Goal: Task Accomplishment & Management: Complete application form

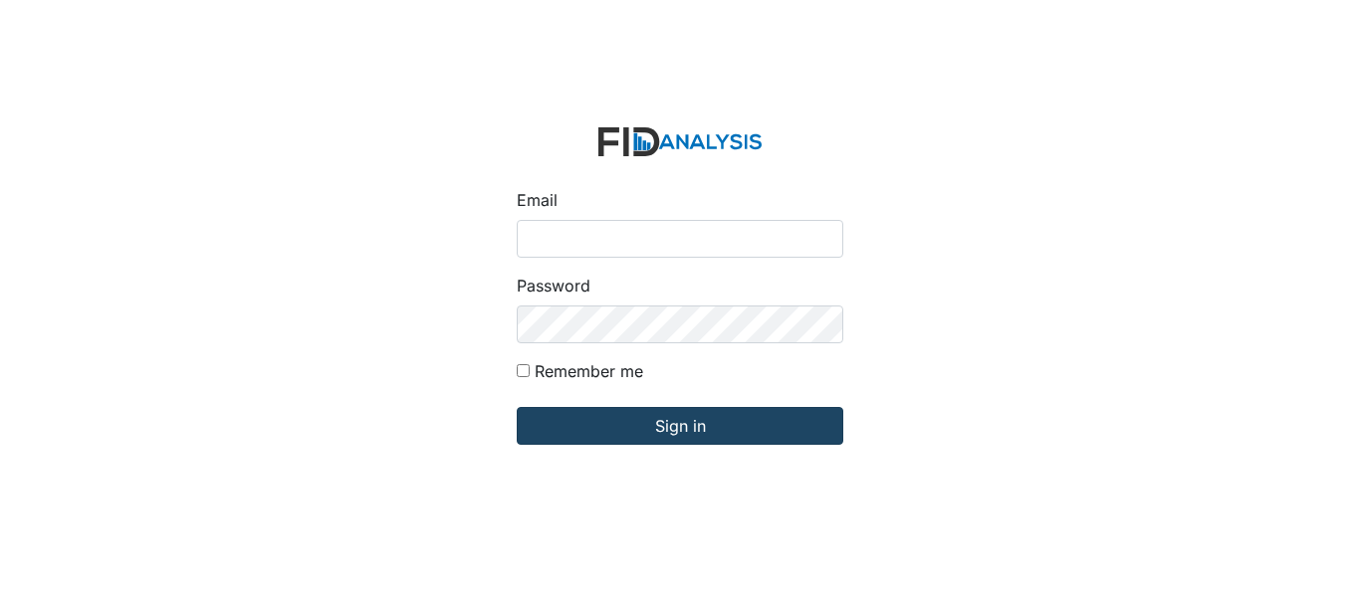
type input "[EMAIL_ADDRESS][PERSON_NAME][DOMAIN_NAME]"
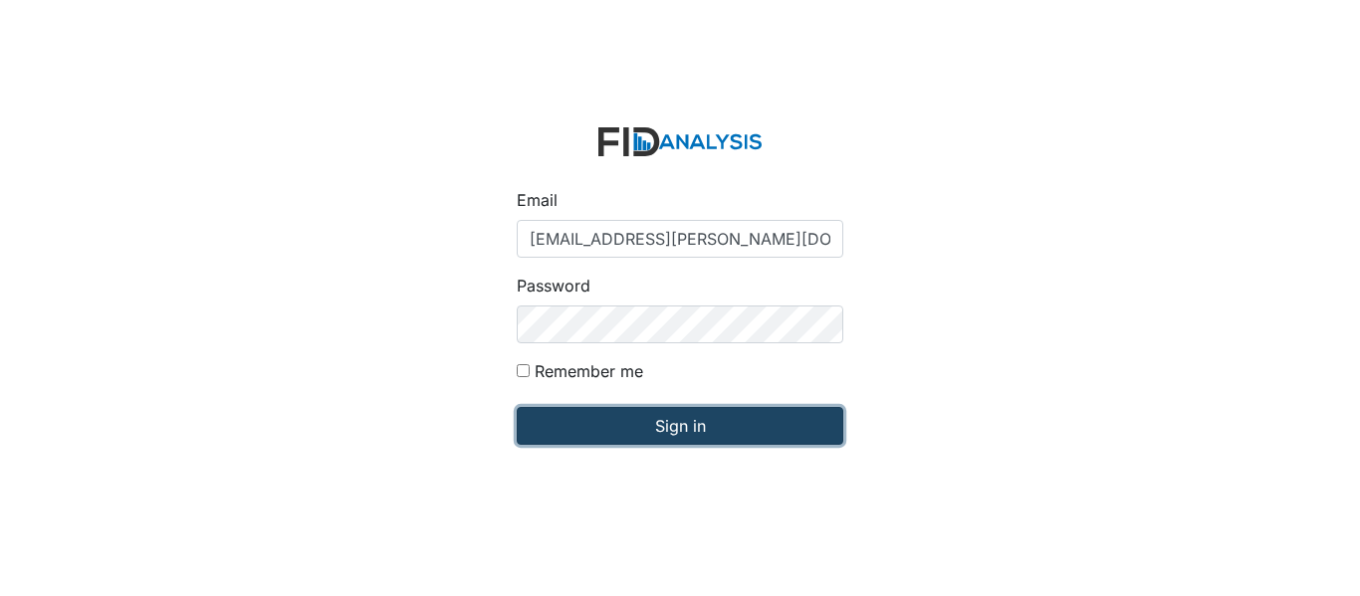
click at [706, 424] on input "Sign in" at bounding box center [680, 426] width 327 height 38
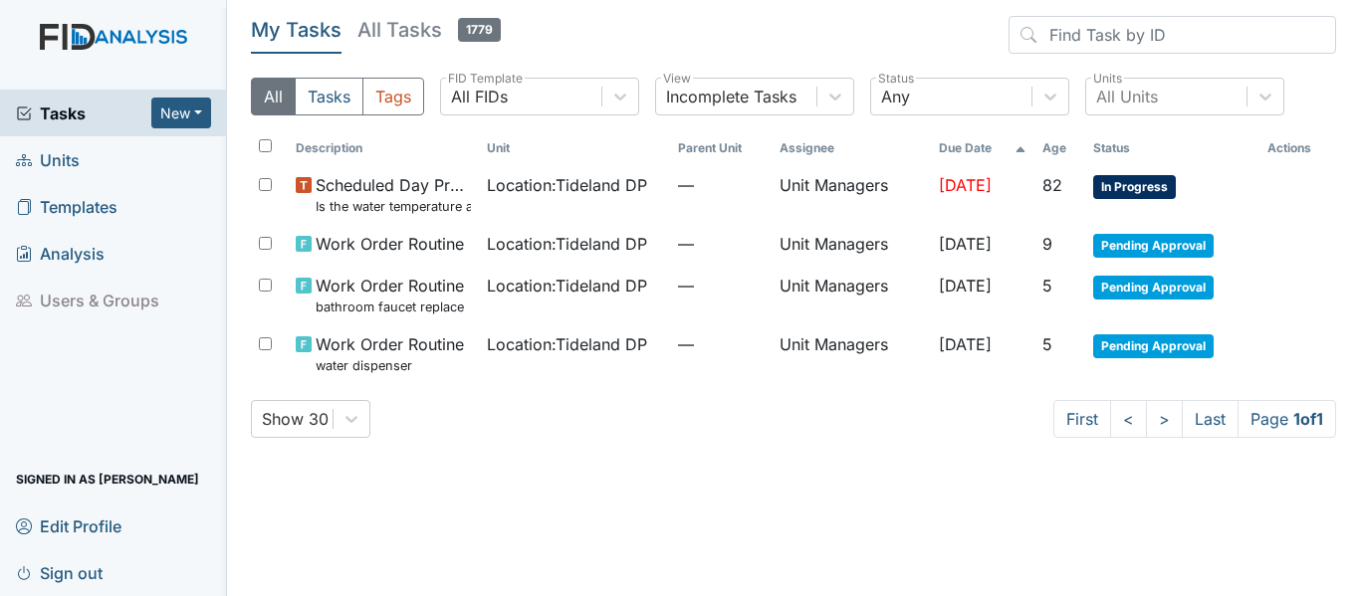
click at [135, 164] on link "Units" at bounding box center [113, 159] width 227 height 47
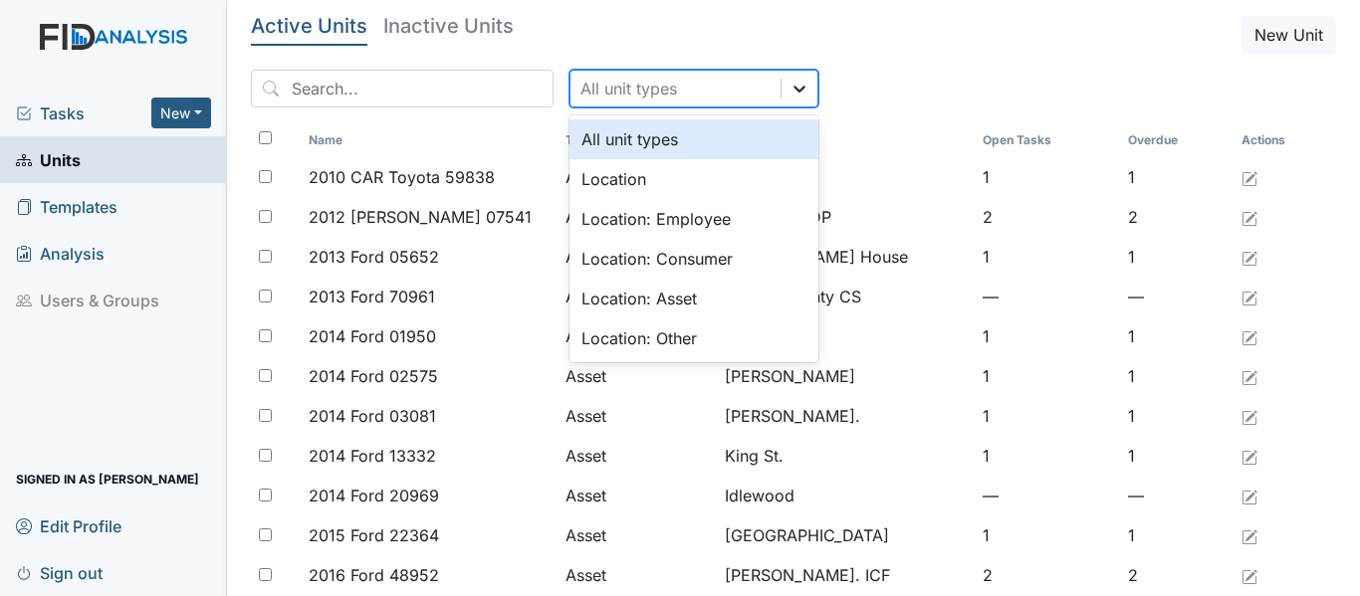
click at [790, 87] on icon at bounding box center [800, 89] width 20 height 20
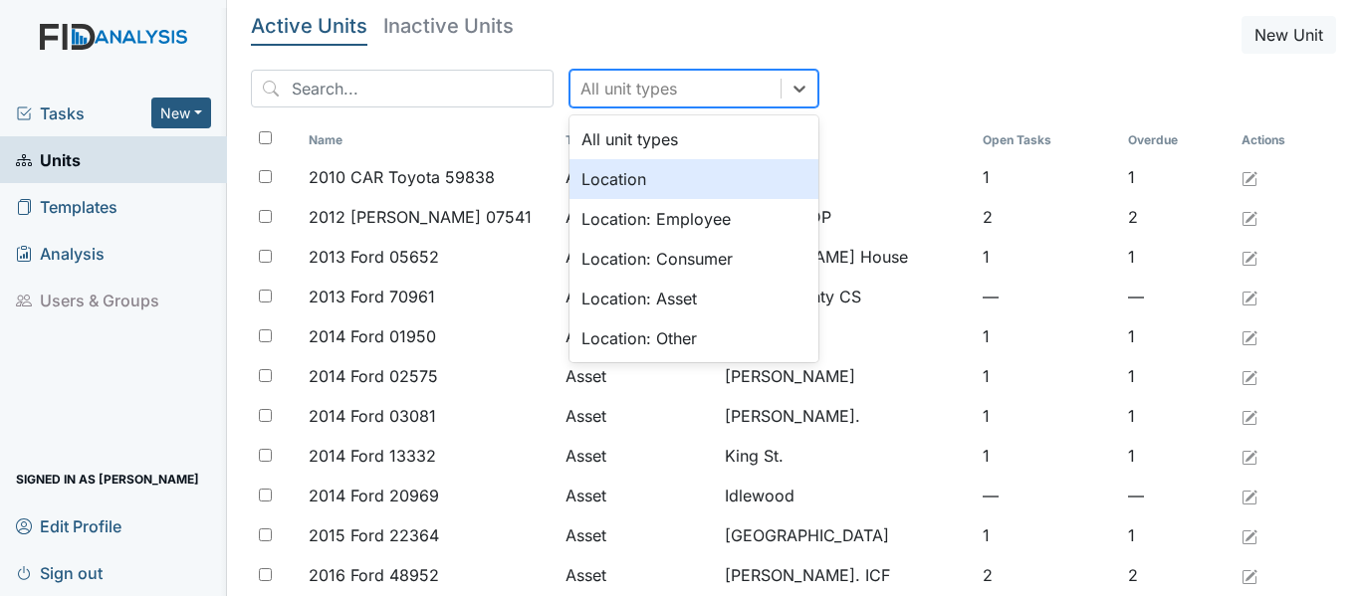
click at [726, 180] on div "Location" at bounding box center [694, 179] width 249 height 40
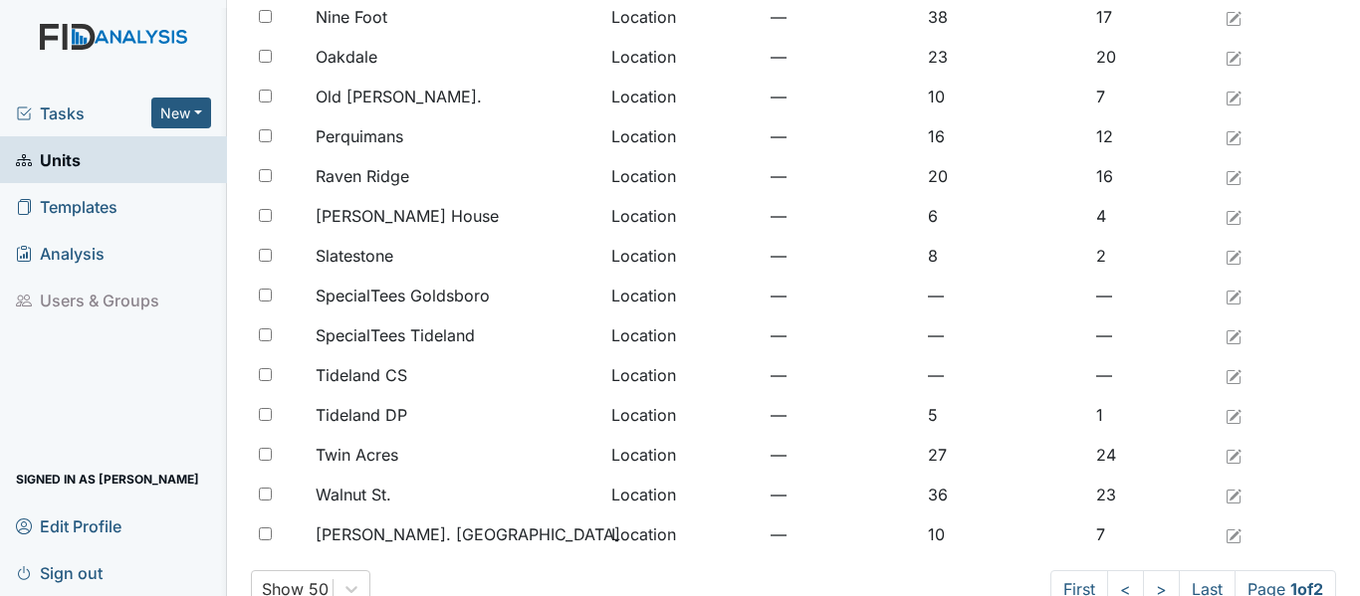
scroll to position [1638, 0]
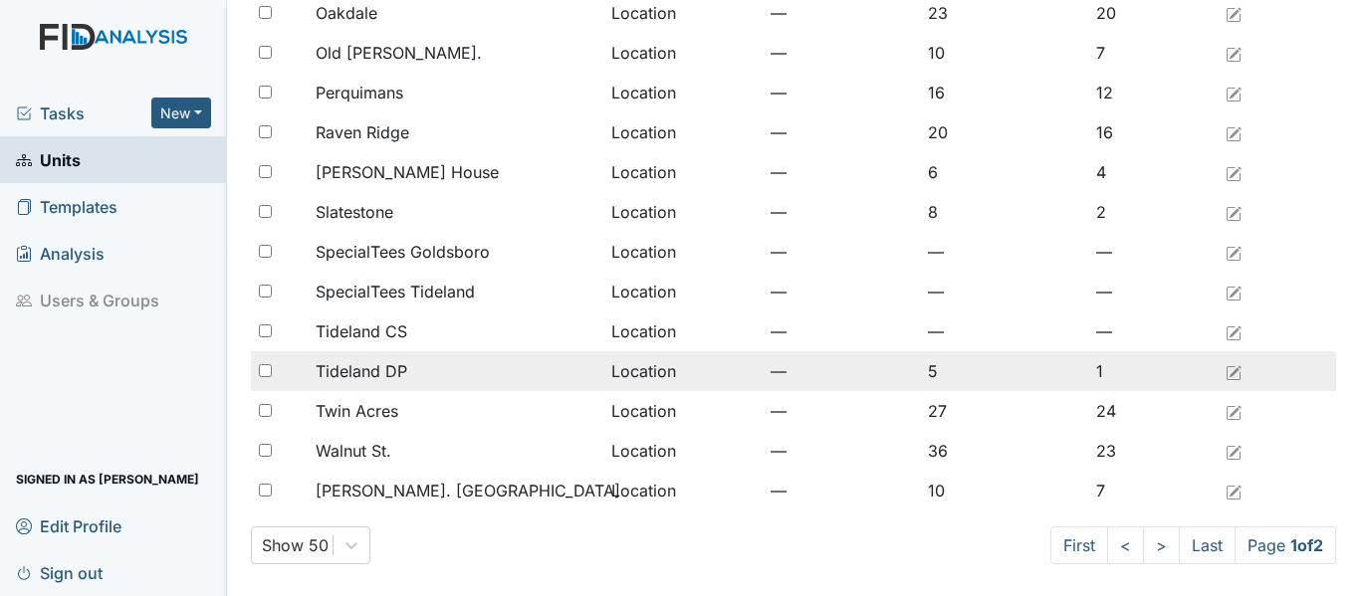
click at [445, 368] on div "Tideland DP" at bounding box center [456, 371] width 280 height 24
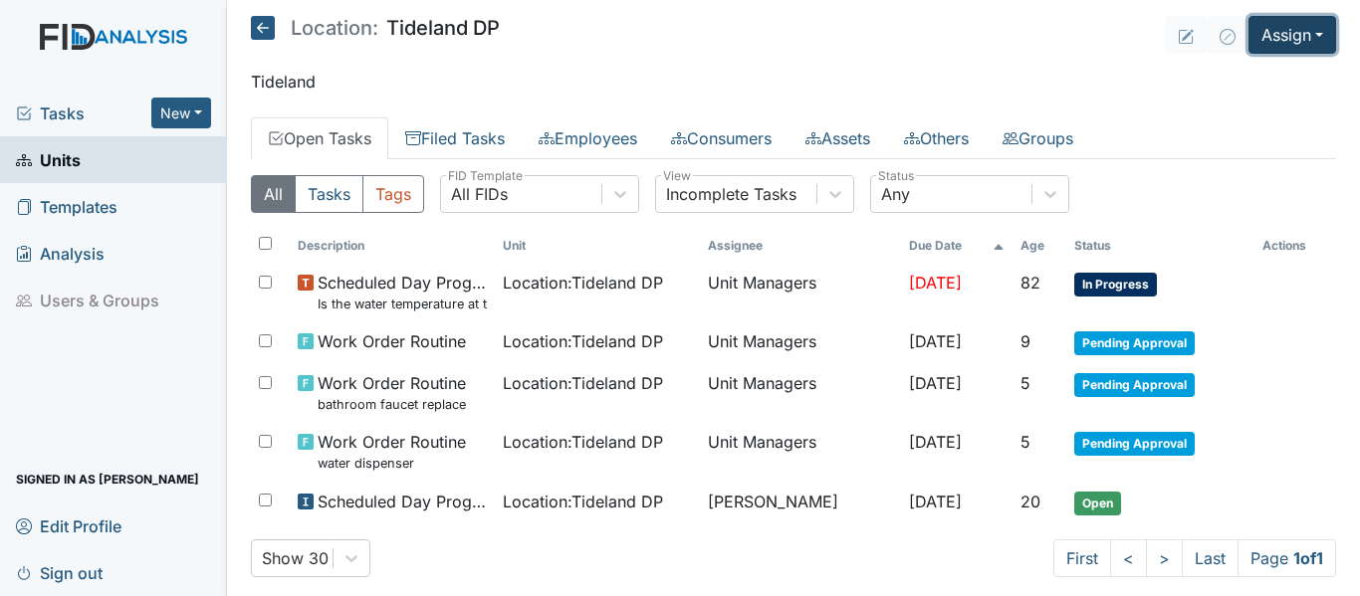
click at [1308, 39] on button "Assign" at bounding box center [1293, 35] width 88 height 38
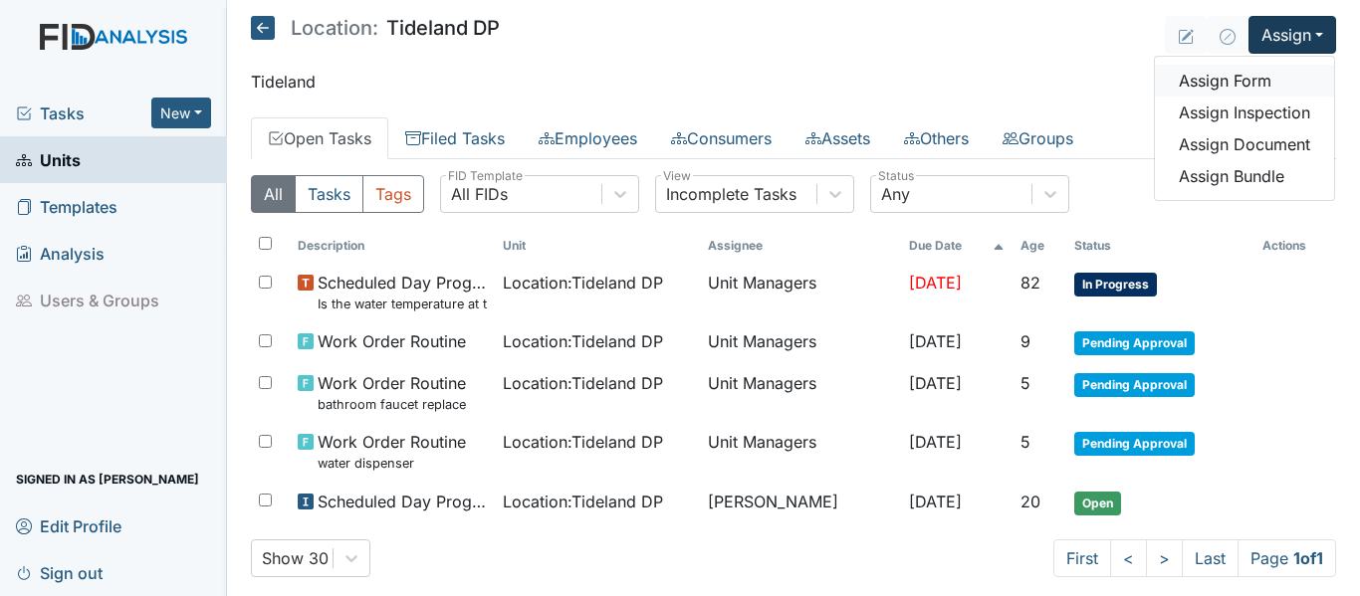
click at [1256, 82] on link "Assign Form" at bounding box center [1244, 81] width 179 height 32
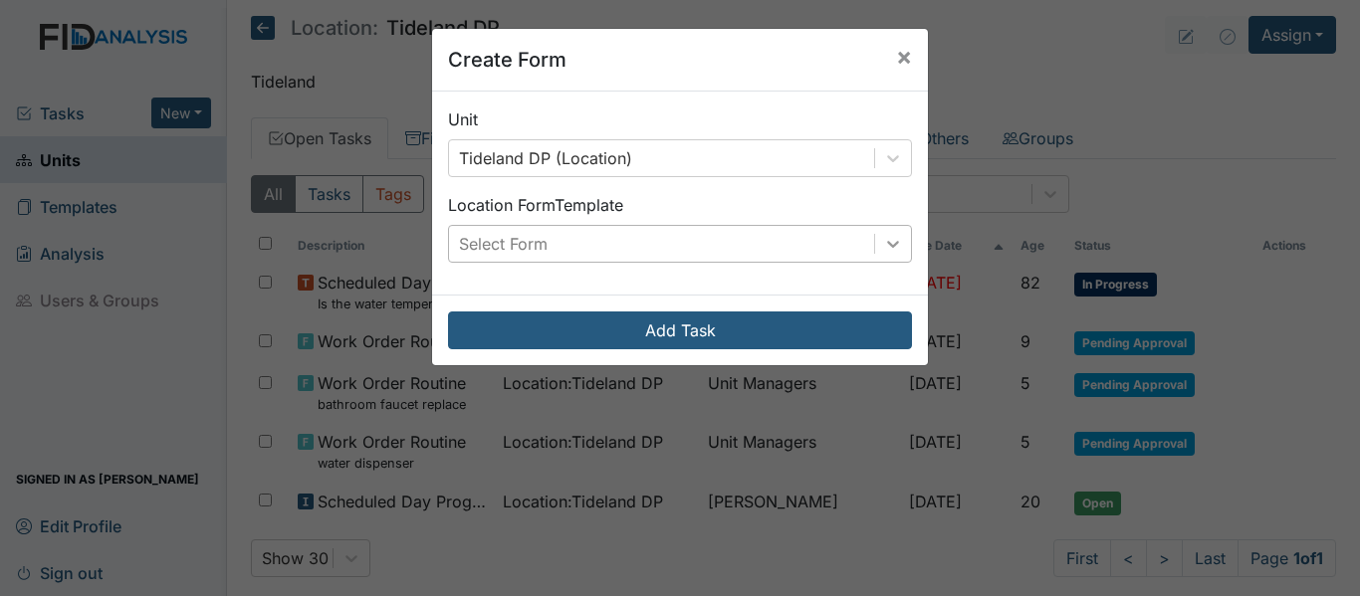
click at [895, 242] on icon at bounding box center [893, 244] width 20 height 20
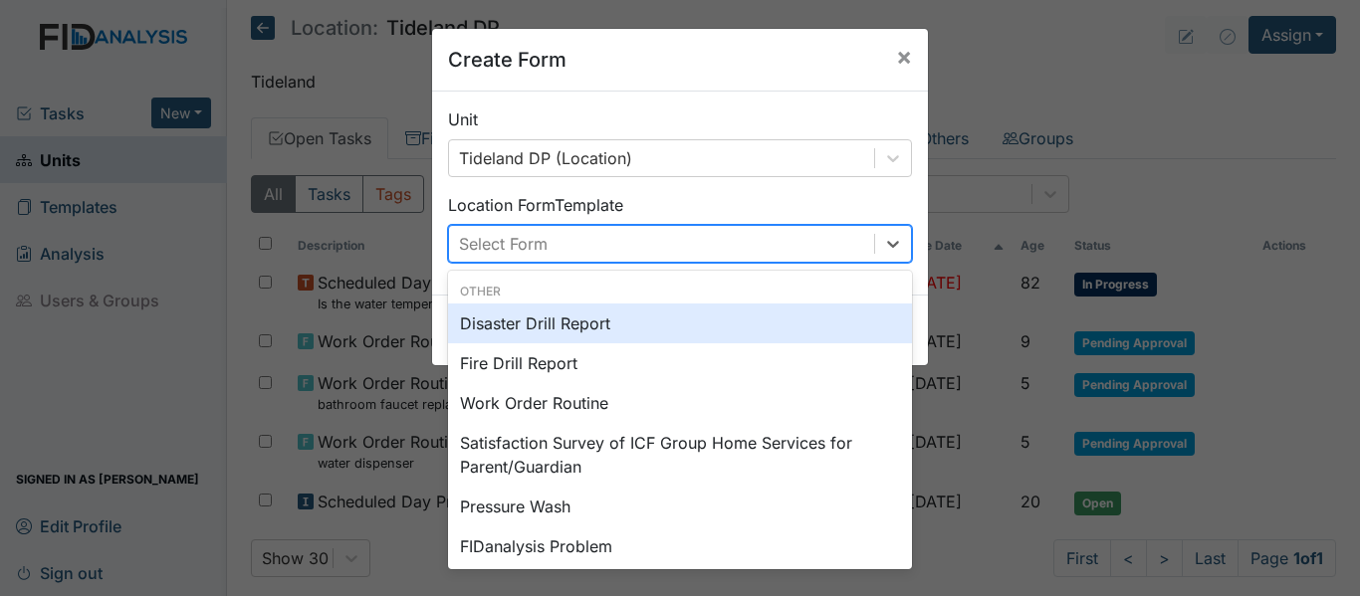
click at [590, 322] on div "Disaster Drill Report" at bounding box center [680, 324] width 464 height 40
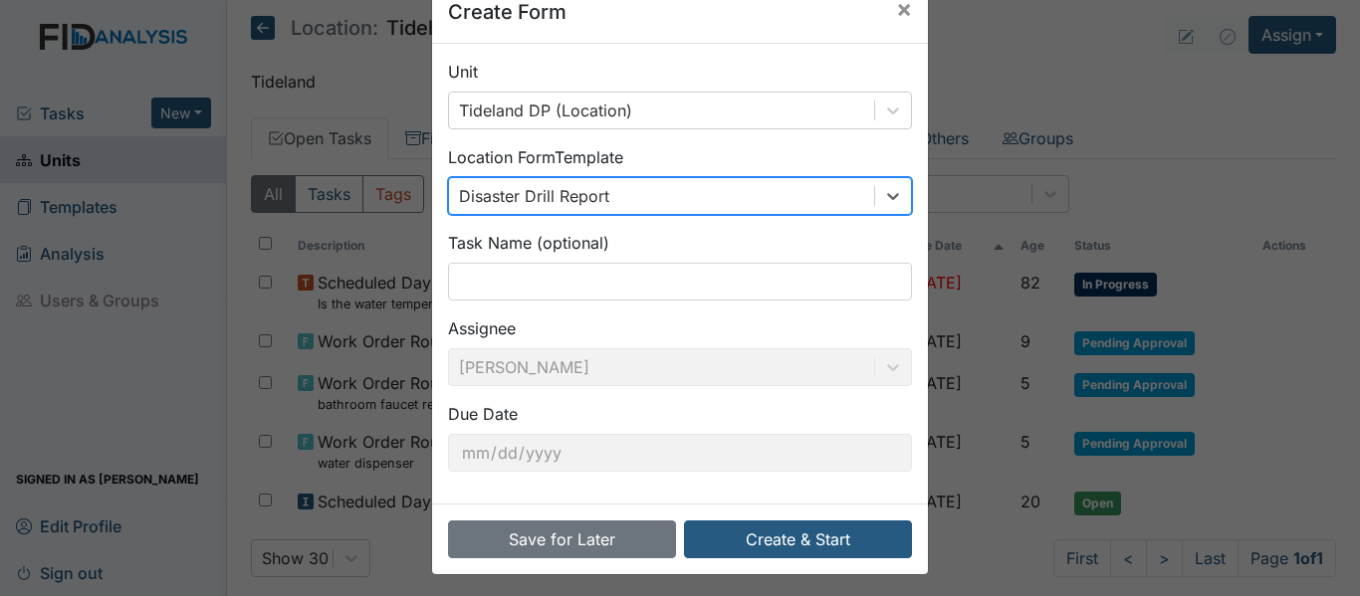
scroll to position [55, 0]
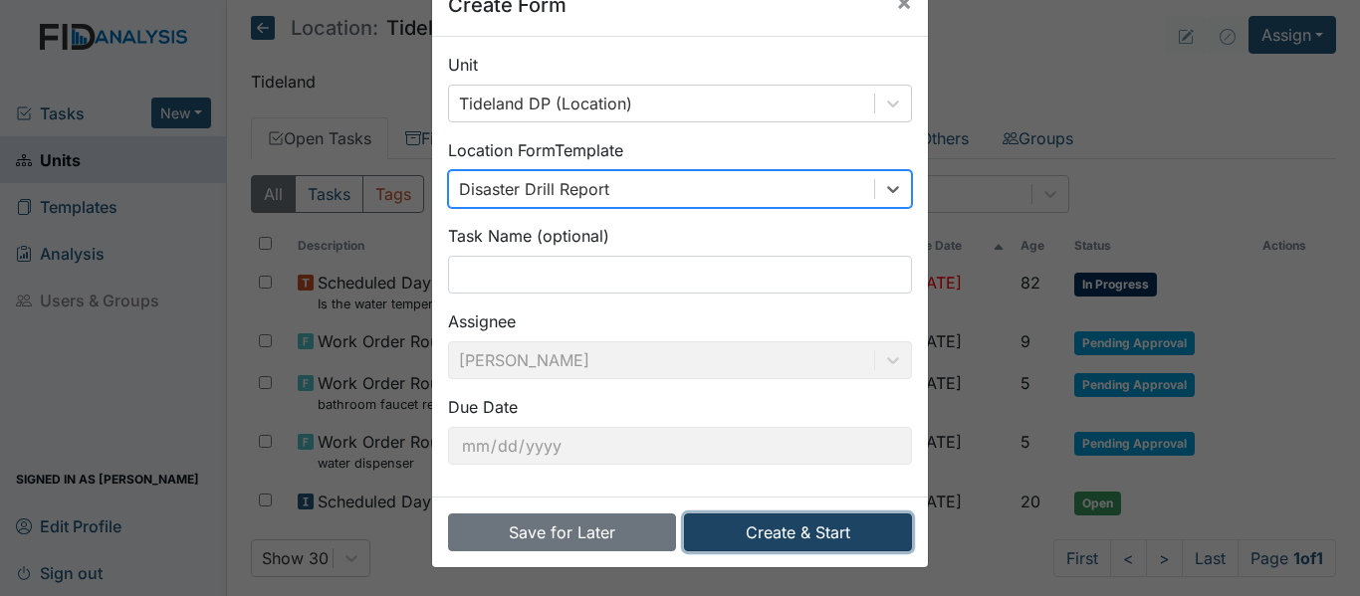
click at [841, 534] on button "Create & Start" at bounding box center [798, 533] width 228 height 38
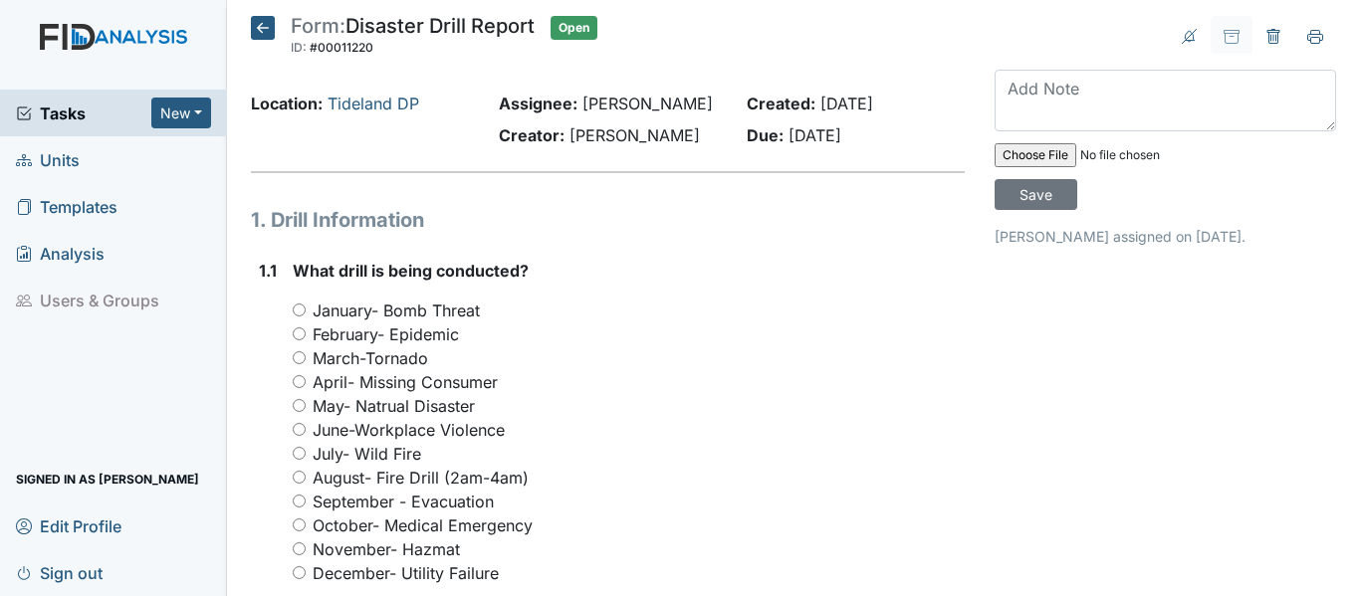
click at [298, 532] on input "October- Medical Emergency" at bounding box center [299, 525] width 13 height 13
radio input "true"
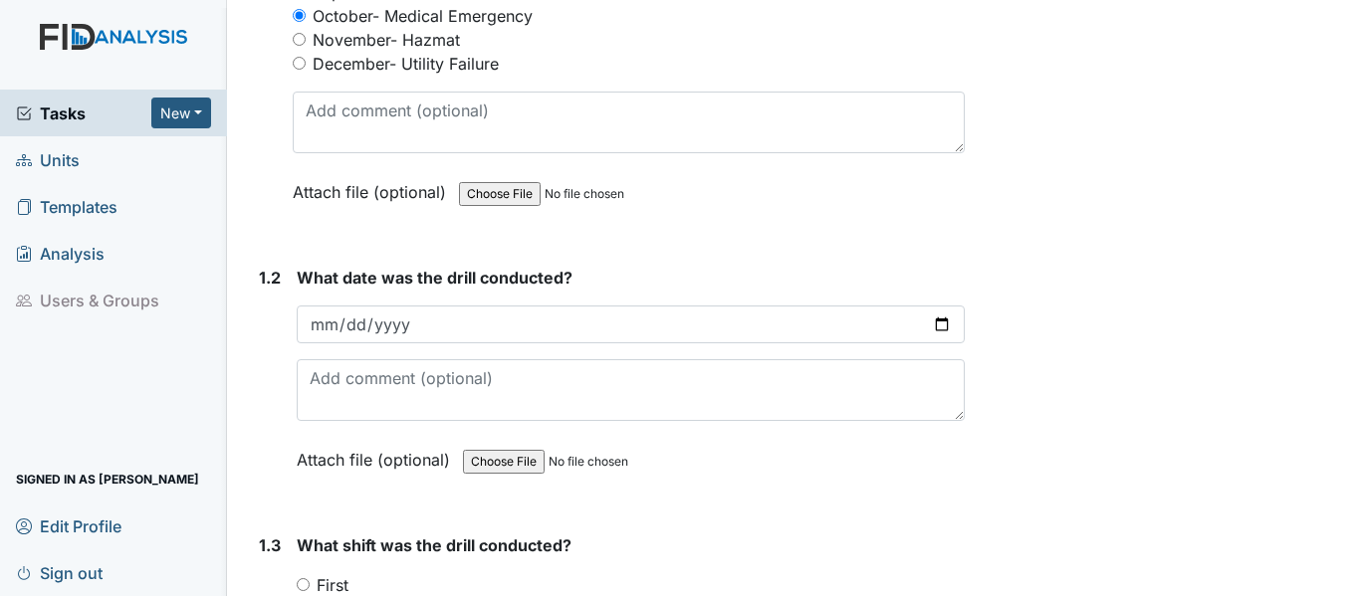
scroll to position [606, 0]
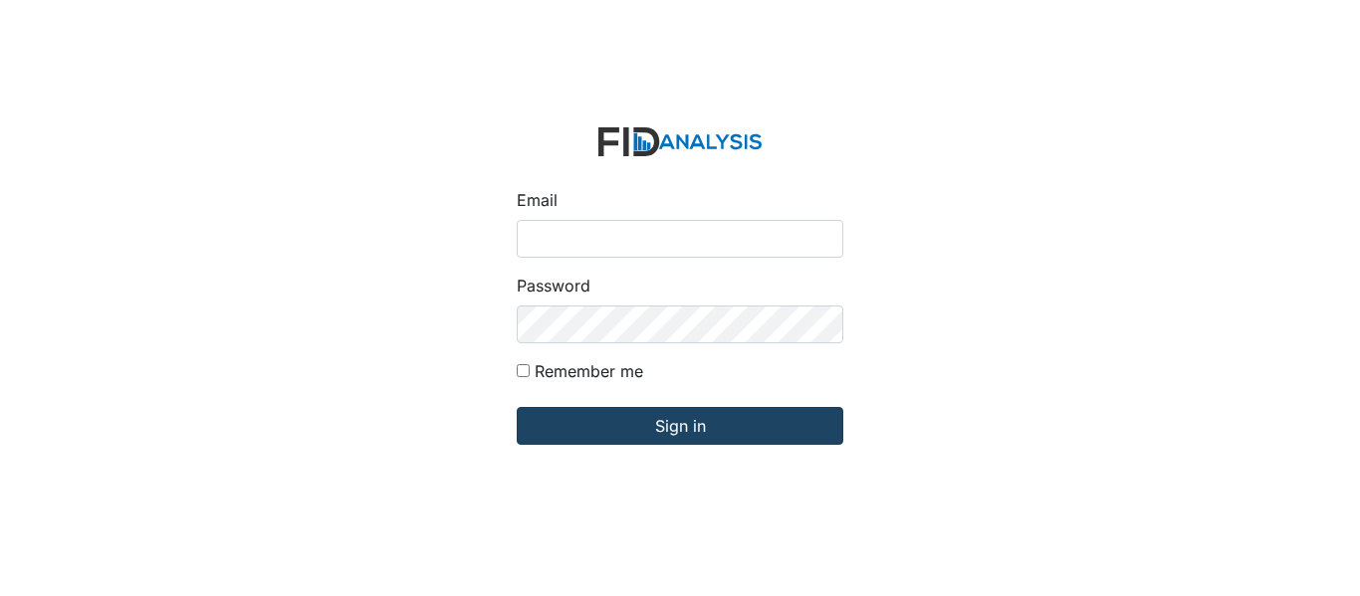
type input "[EMAIL_ADDRESS][PERSON_NAME][DOMAIN_NAME]"
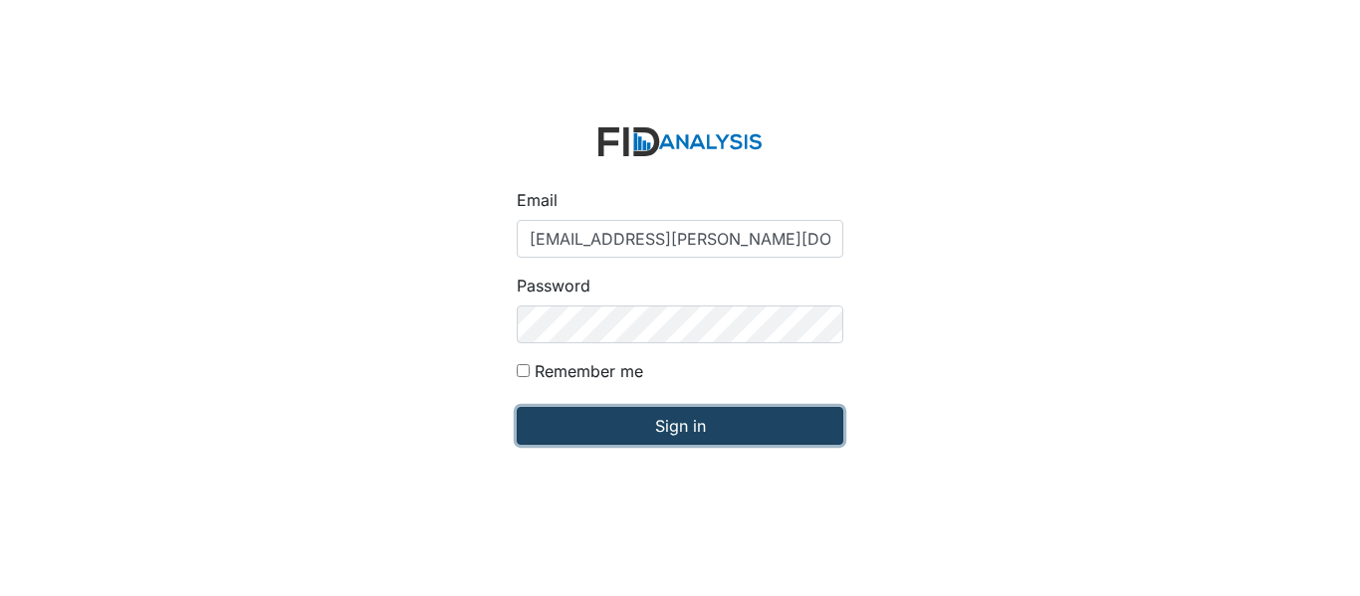
click at [734, 436] on input "Sign in" at bounding box center [680, 426] width 327 height 38
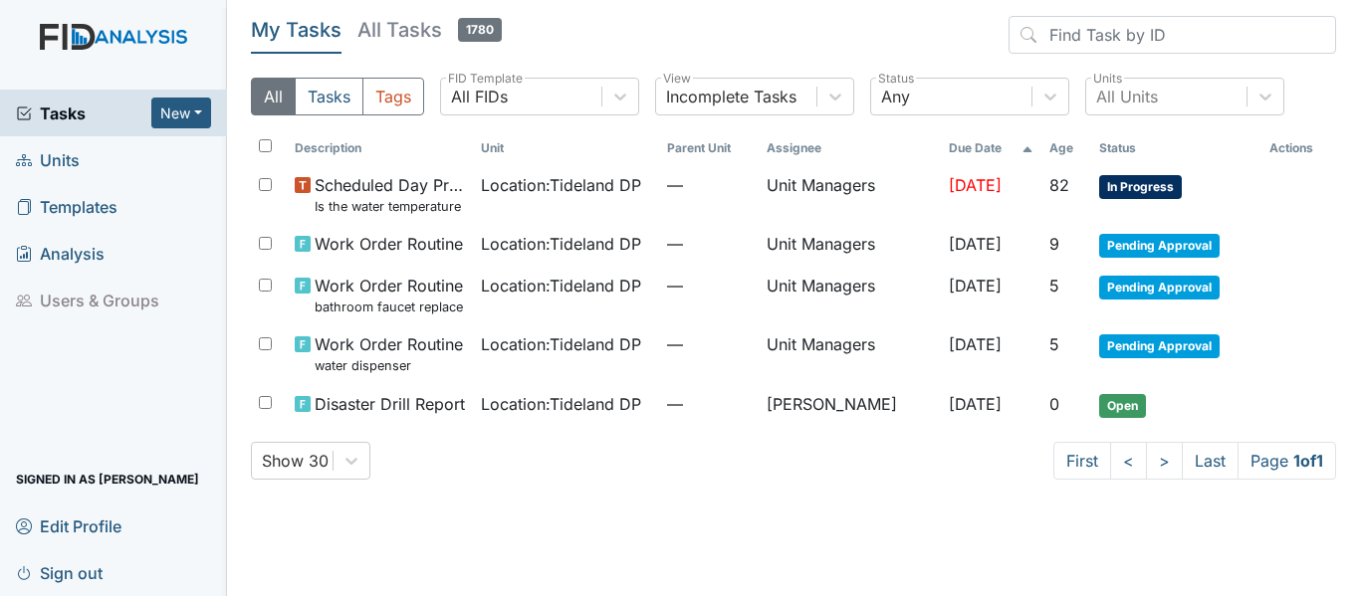
click at [95, 158] on link "Units" at bounding box center [113, 159] width 227 height 47
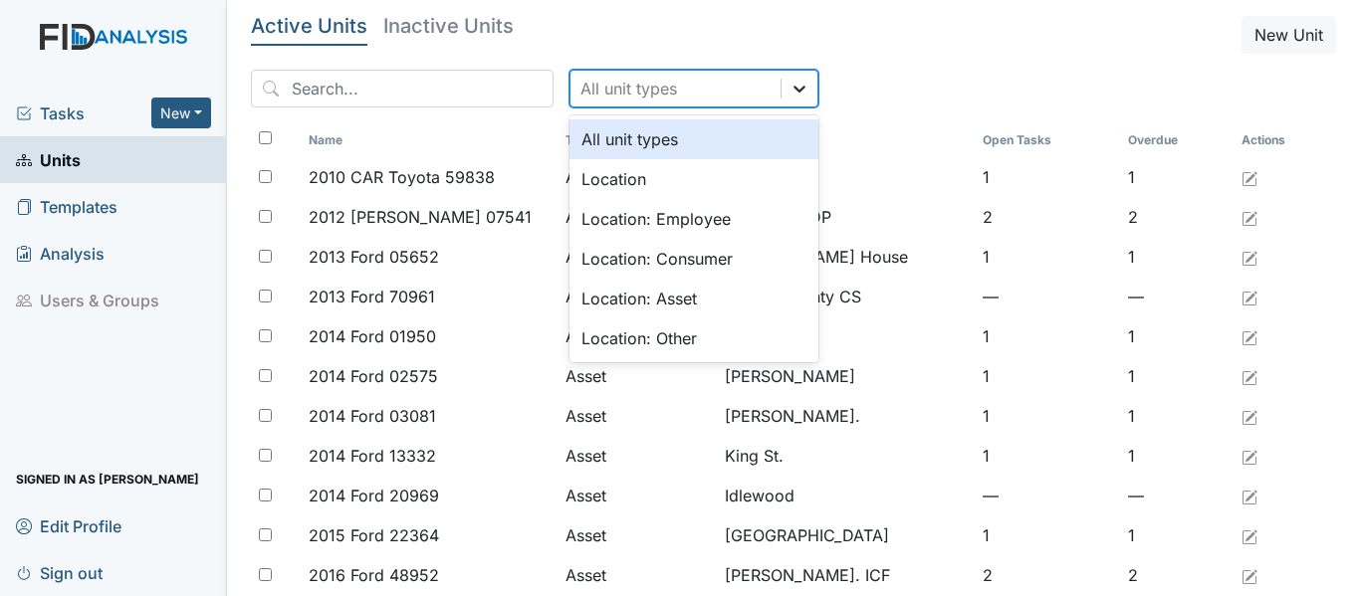
click at [790, 83] on icon at bounding box center [800, 89] width 20 height 20
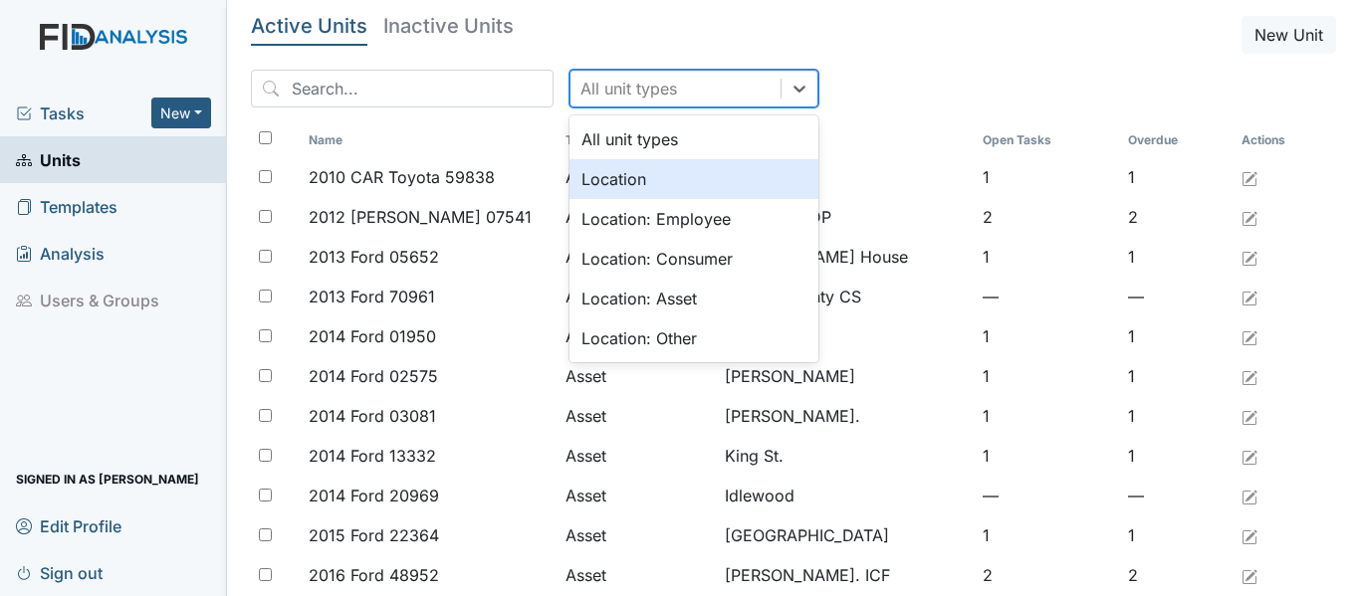
click at [706, 166] on div "Location" at bounding box center [694, 179] width 249 height 40
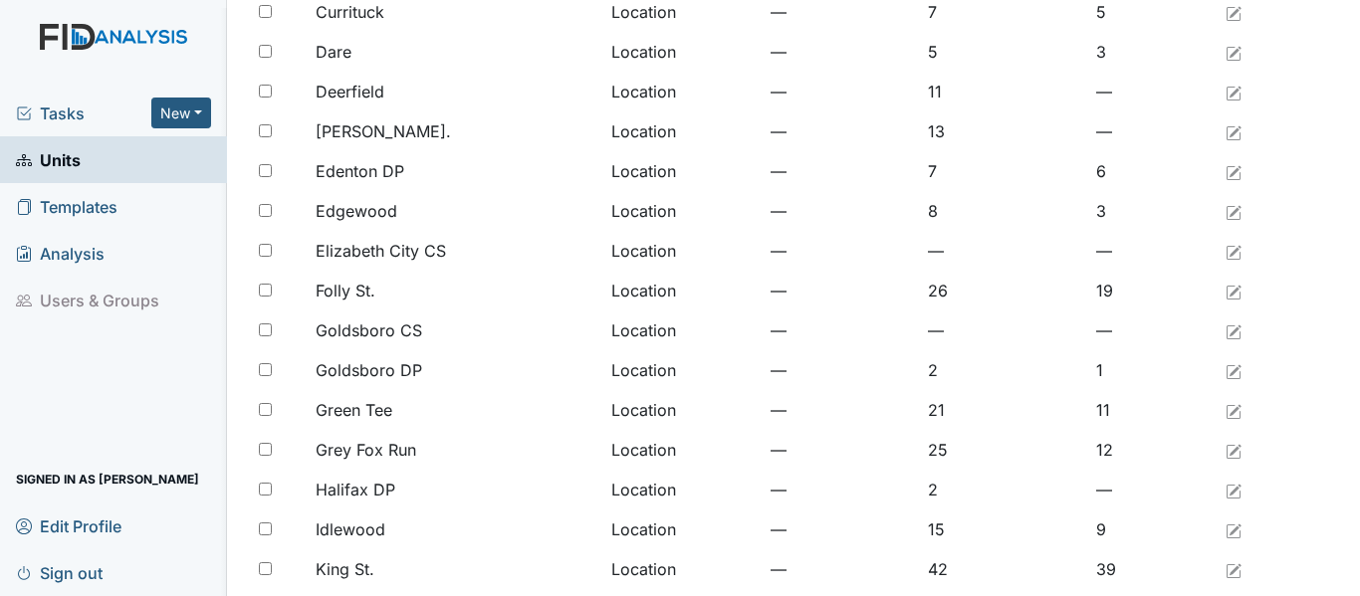
scroll to position [1638, 0]
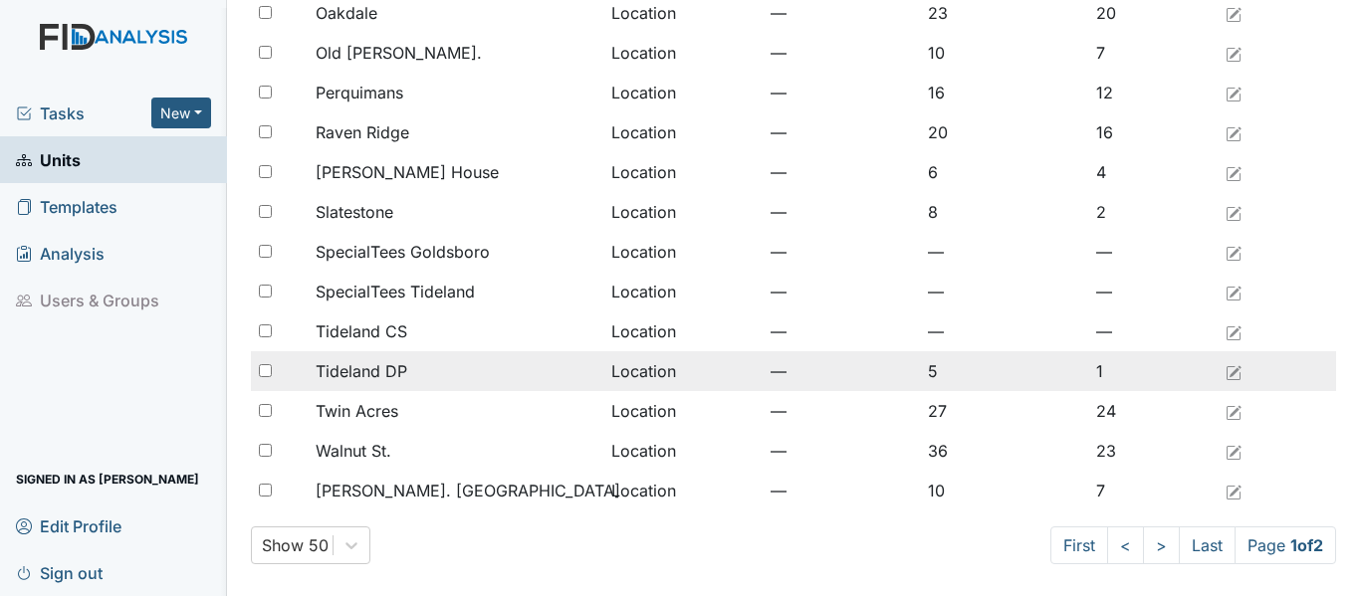
click at [398, 371] on span "Tideland DP" at bounding box center [362, 371] width 92 height 24
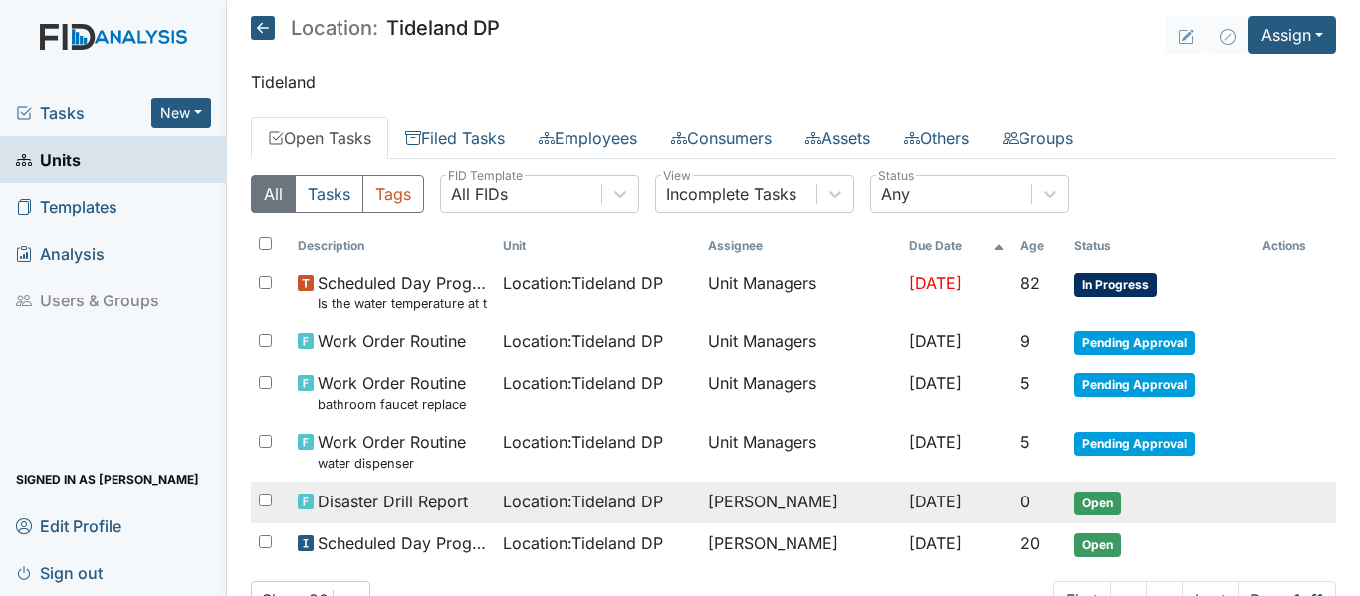
click at [612, 505] on span "Location : Tideland DP" at bounding box center [583, 502] width 160 height 24
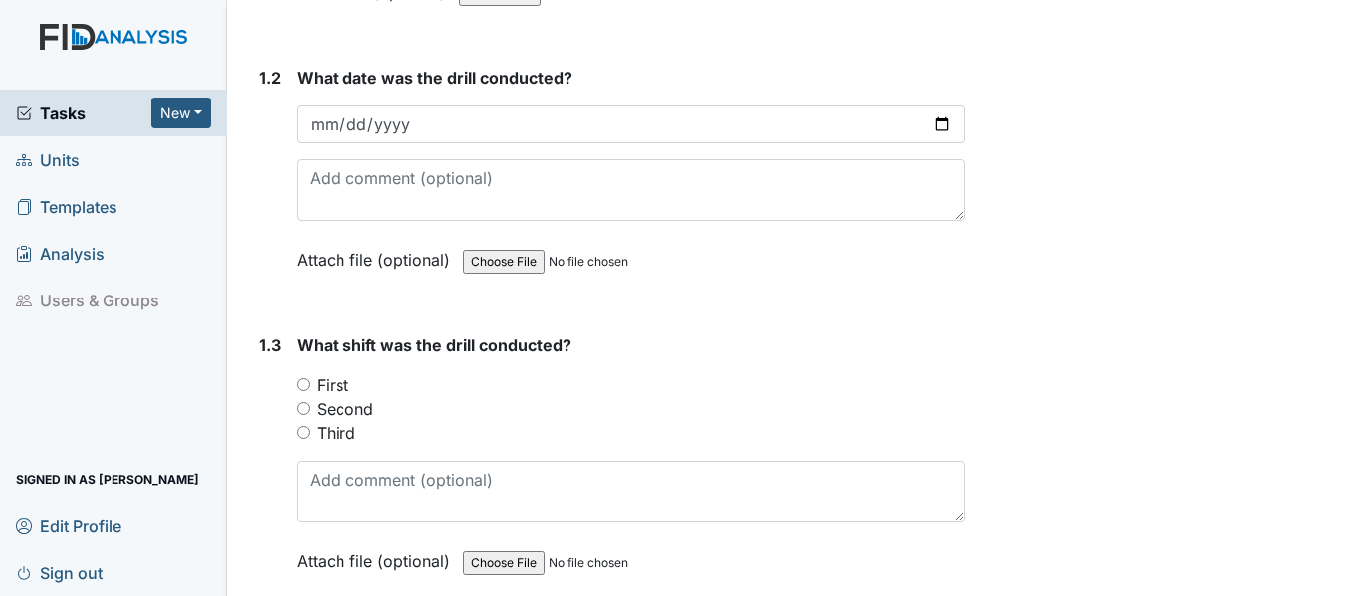
scroll to position [724, 0]
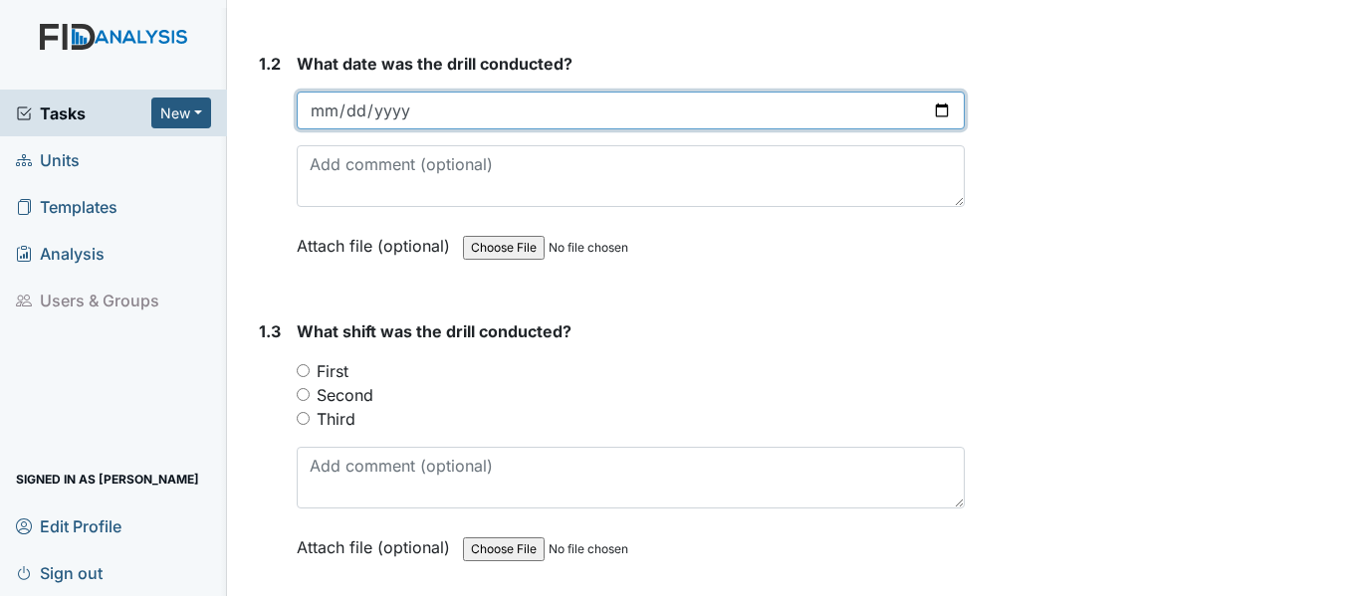
click at [329, 129] on input "date" at bounding box center [631, 111] width 668 height 38
type input "2025-10-06"
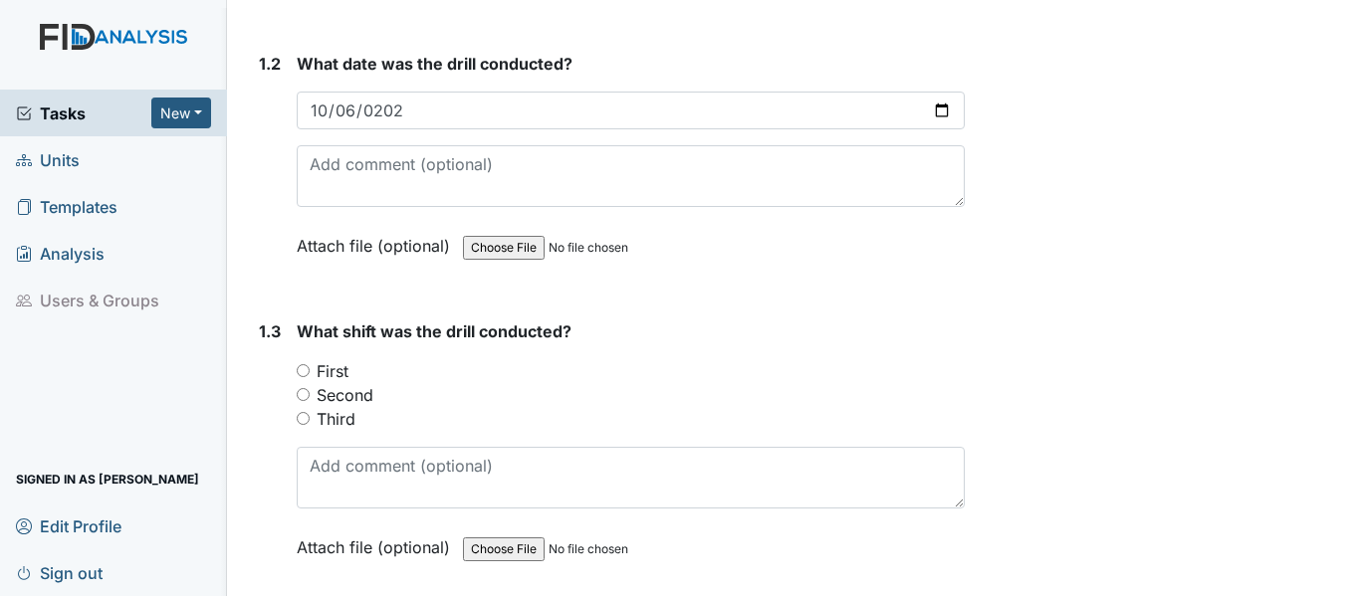
click at [304, 377] on input "First" at bounding box center [303, 370] width 13 height 13
radio input "true"
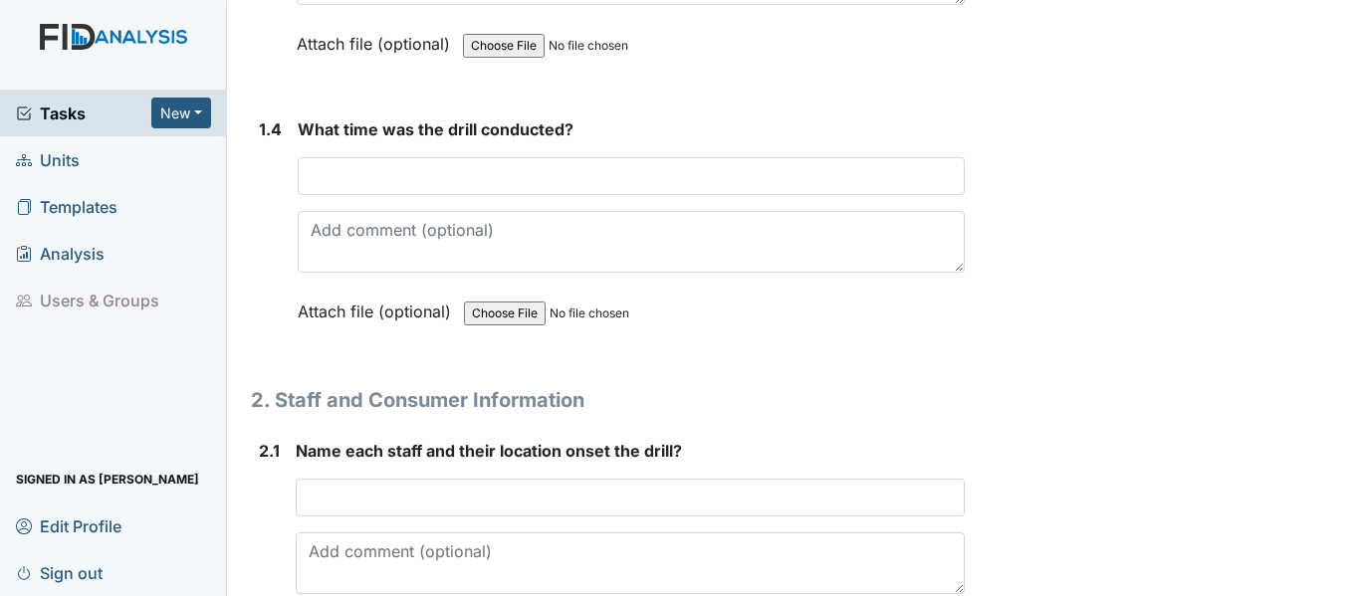
scroll to position [1282, 0]
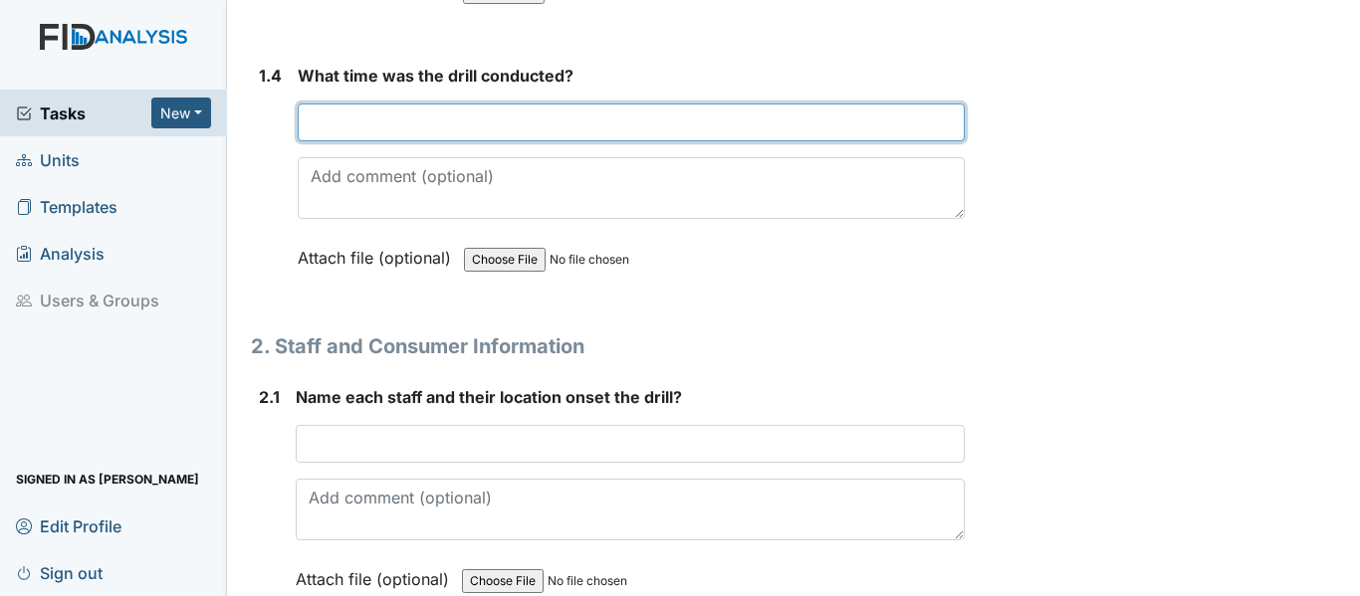
click at [367, 141] on input "text" at bounding box center [631, 123] width 667 height 38
type input "9:45 am"
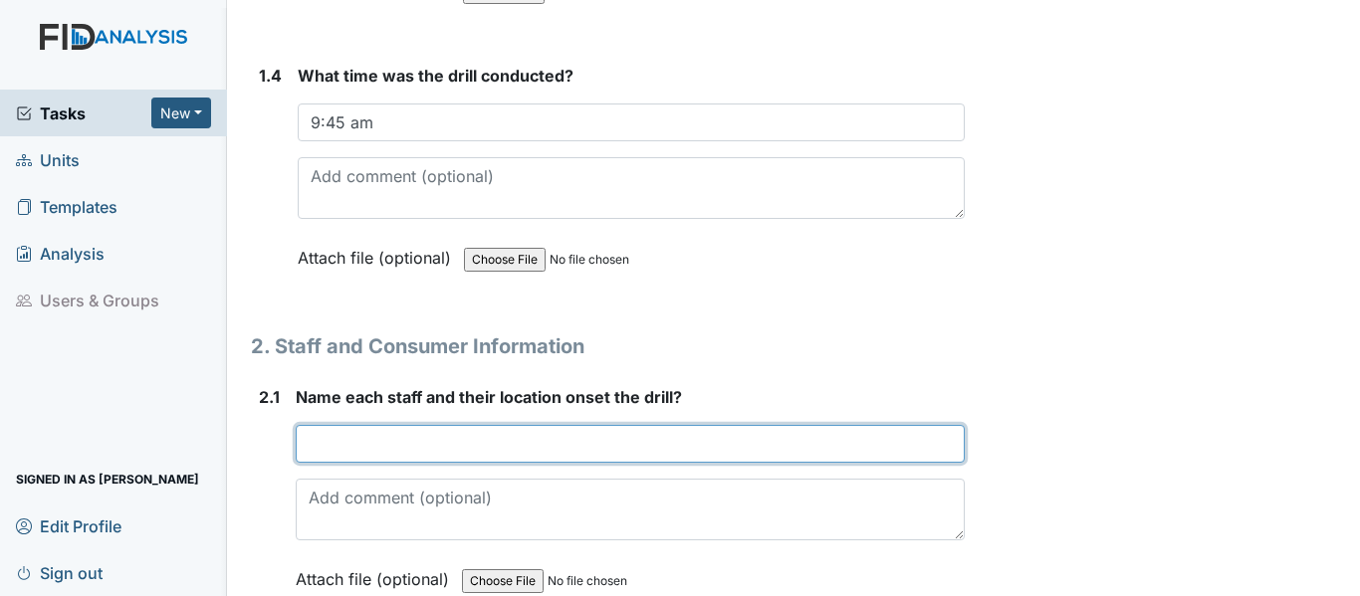
click at [324, 463] on input "text" at bounding box center [630, 444] width 669 height 38
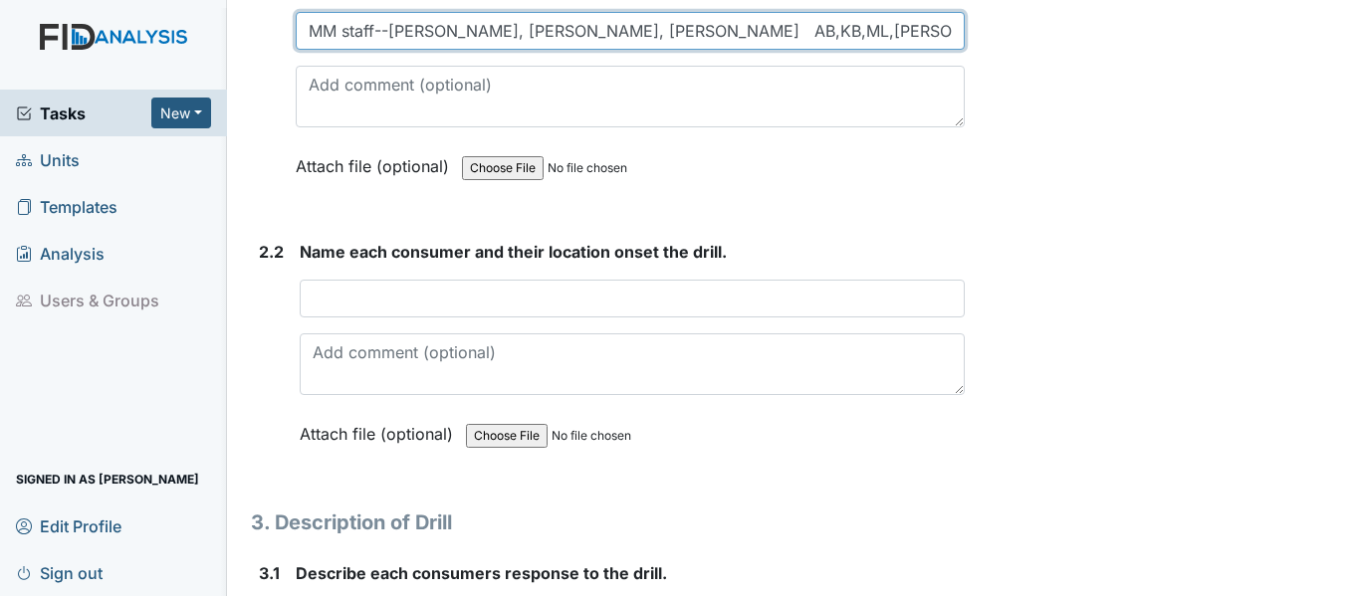
scroll to position [1709, 0]
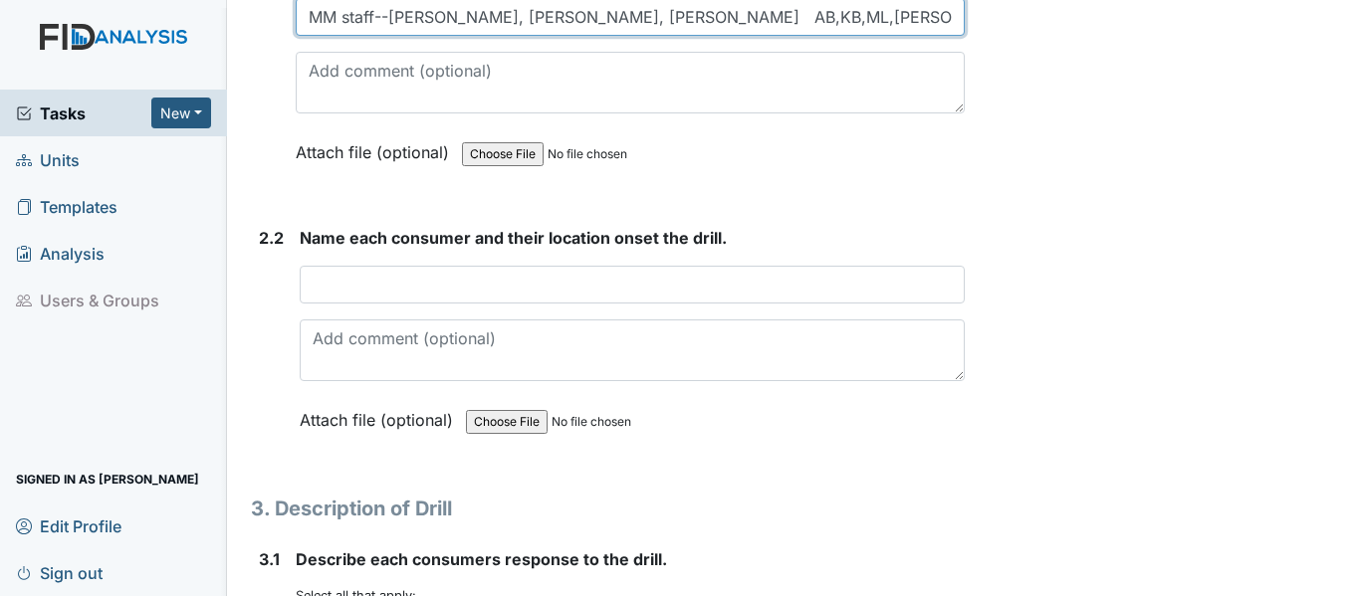
drag, startPoint x: 945, startPoint y: 59, endPoint x: 636, endPoint y: 70, distance: 308.9
click at [636, 36] on input "MM staff--M. Kirkland, S. Harris, R. Smith AB,KB,ML,TM, LMN, DW outside walking" at bounding box center [630, 17] width 669 height 38
type input "MM staff--M. Kirkland, S. Harris, R. Smith outside walking"
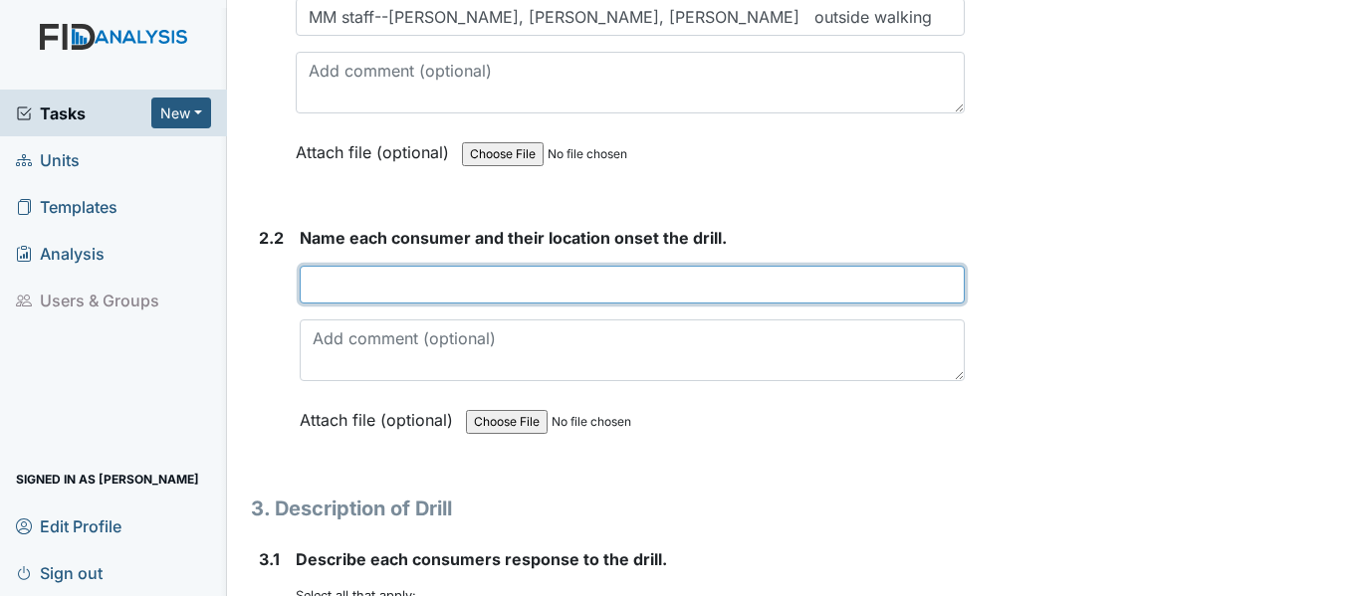
click at [370, 304] on input "text" at bounding box center [632, 285] width 665 height 38
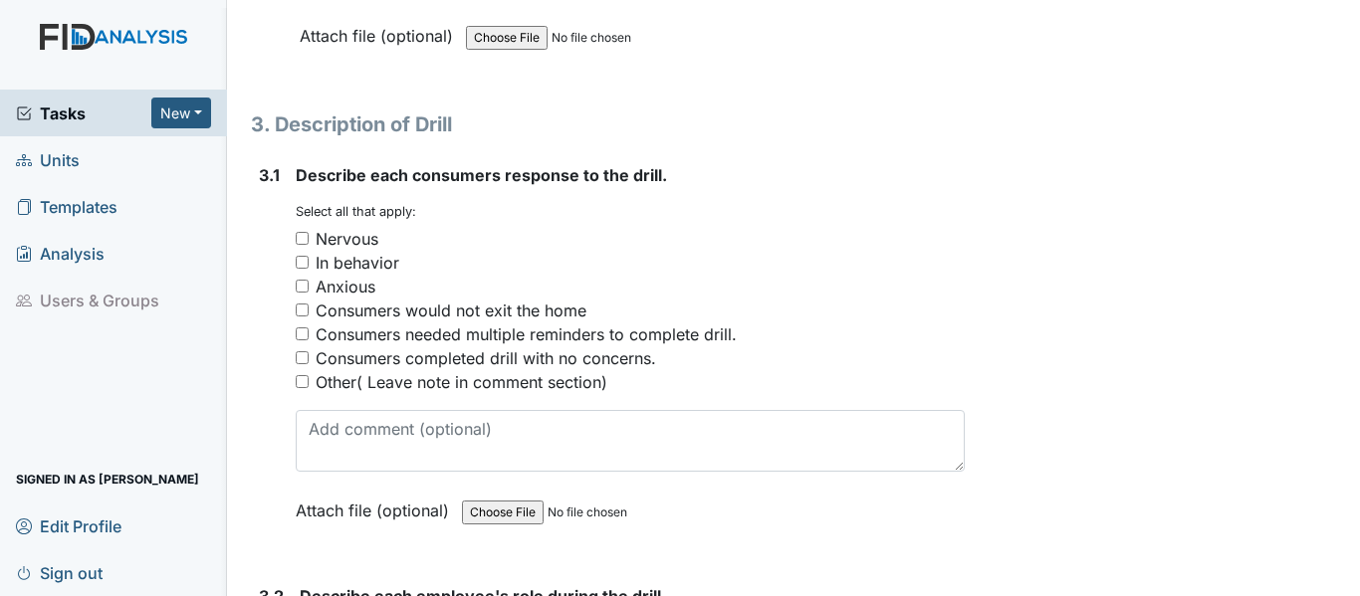
scroll to position [2147, 0]
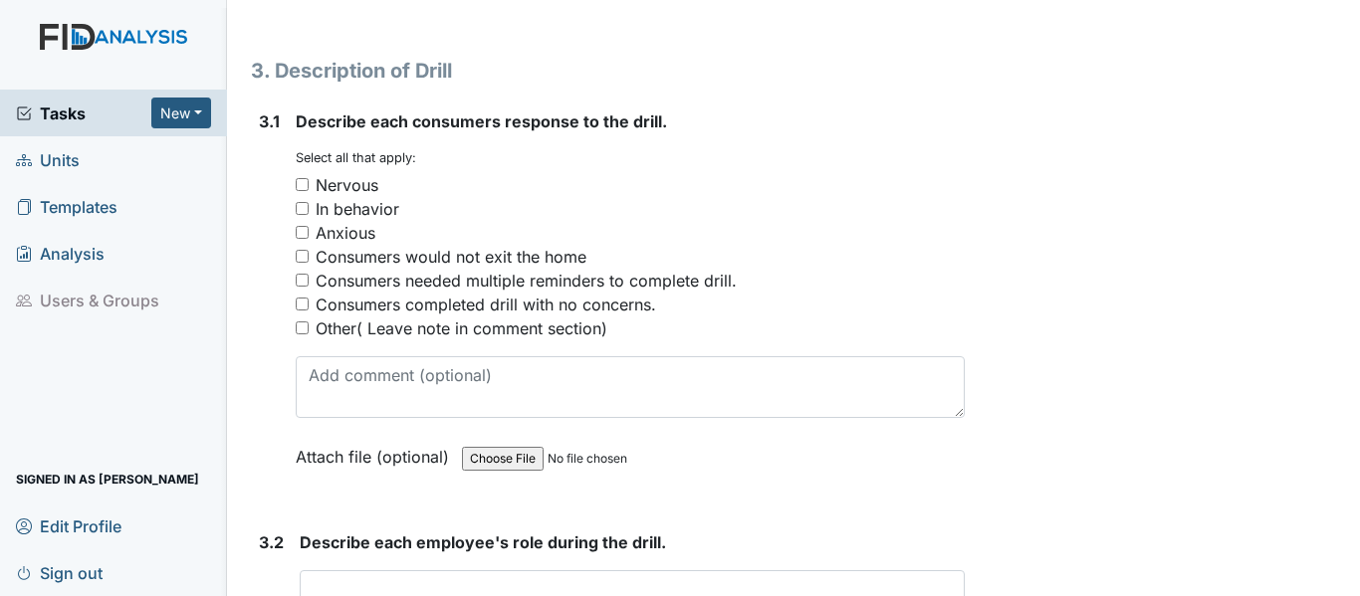
type input "AB,KB, DW, LMN, ML, TM"
click at [298, 215] on input "In behavior" at bounding box center [302, 208] width 13 height 13
checkbox input "true"
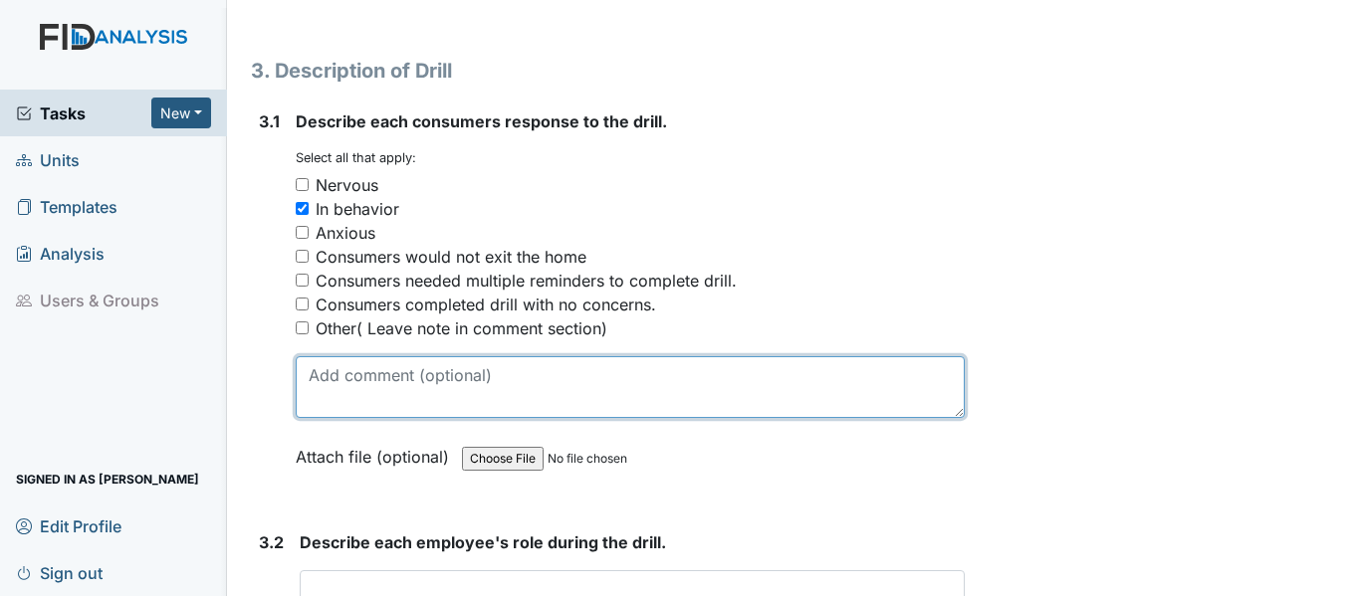
click at [343, 418] on textarea at bounding box center [630, 387] width 669 height 62
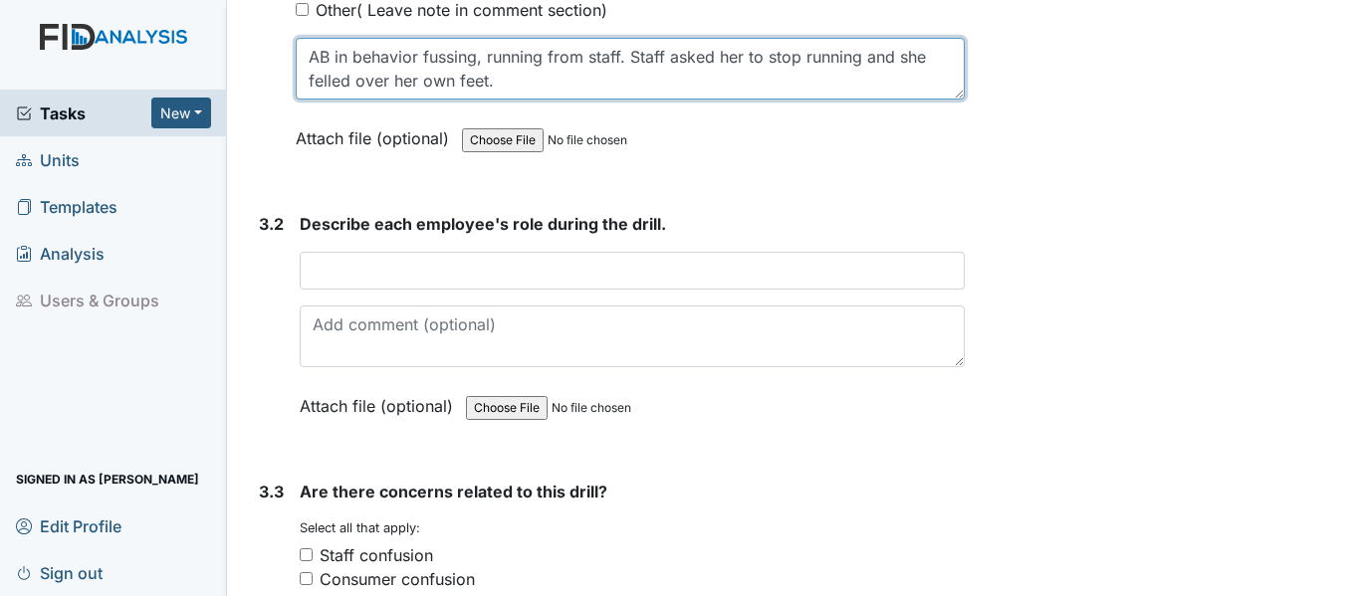
scroll to position [2545, 0]
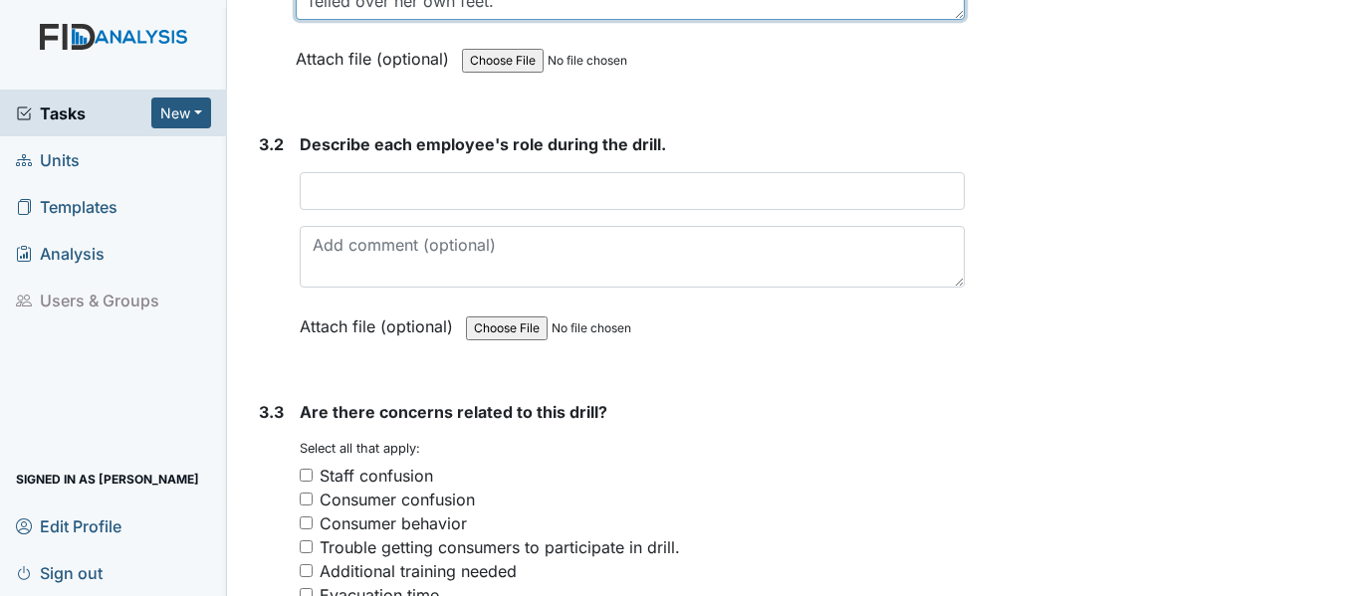
type textarea "AB in behavior fussing, running from staff. Staff asked her to stop running and…"
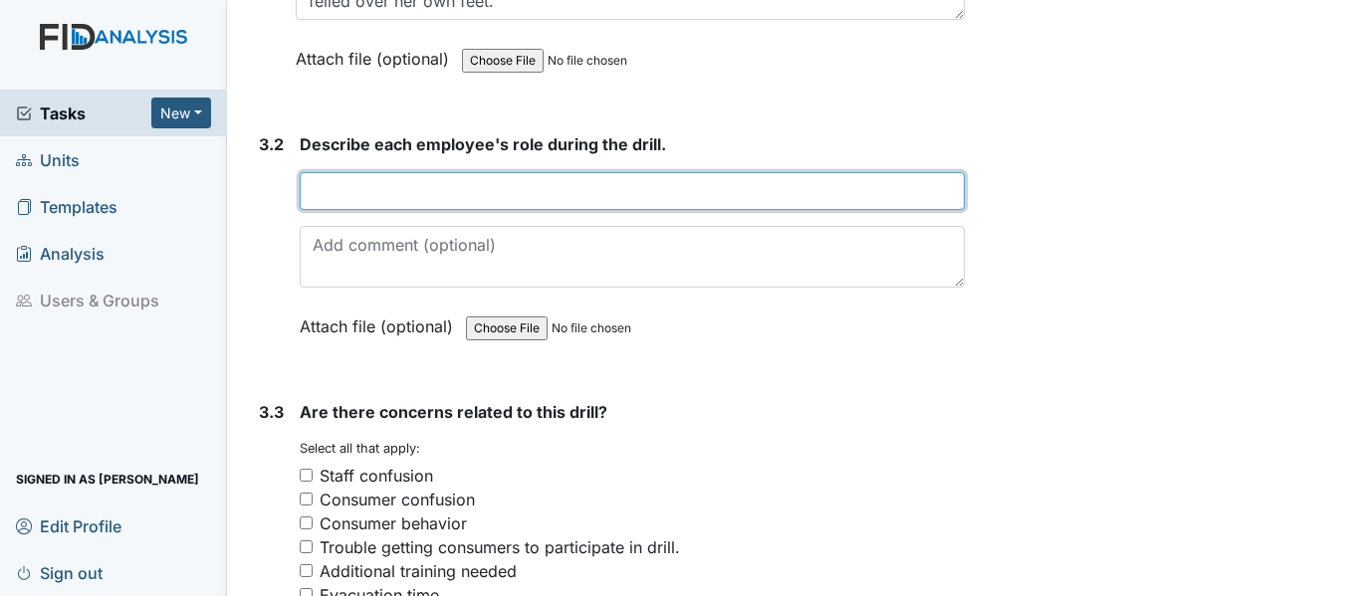
click at [330, 210] on input "text" at bounding box center [632, 191] width 665 height 38
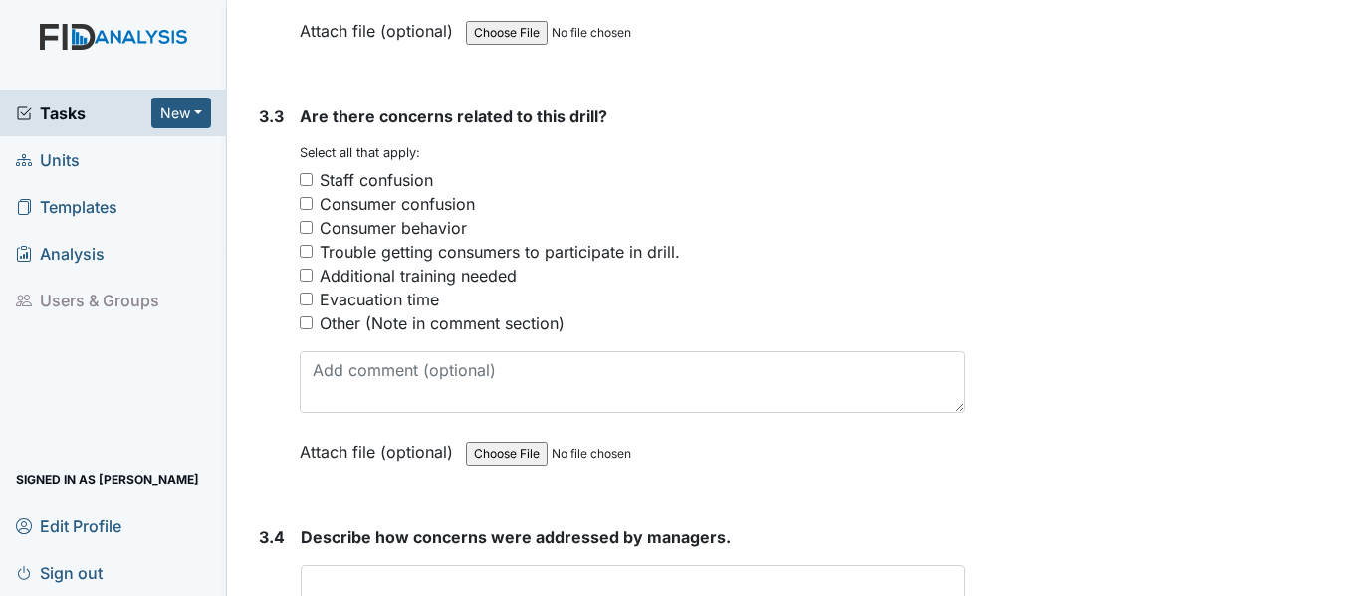
scroll to position [2890, 0]
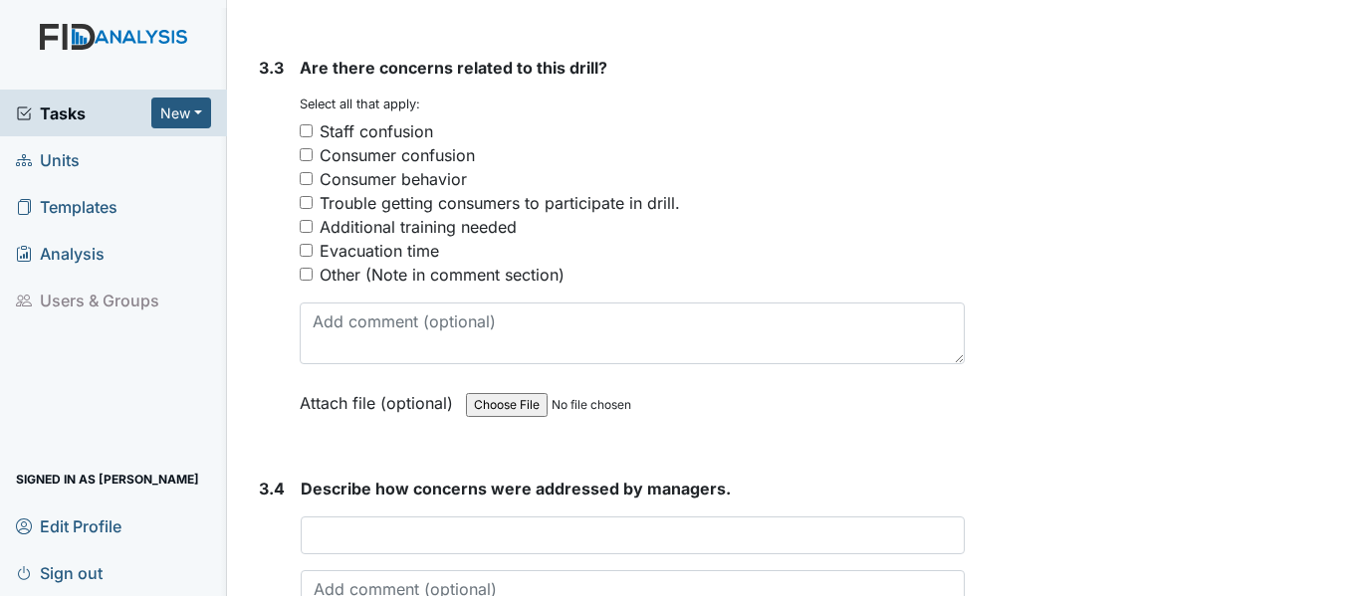
type input "Staff helped her up and made sure she was ok. Scratch across left eye, nurse wa…"
click at [306, 185] on input "Consumer behavior" at bounding box center [306, 178] width 13 height 13
checkbox input "true"
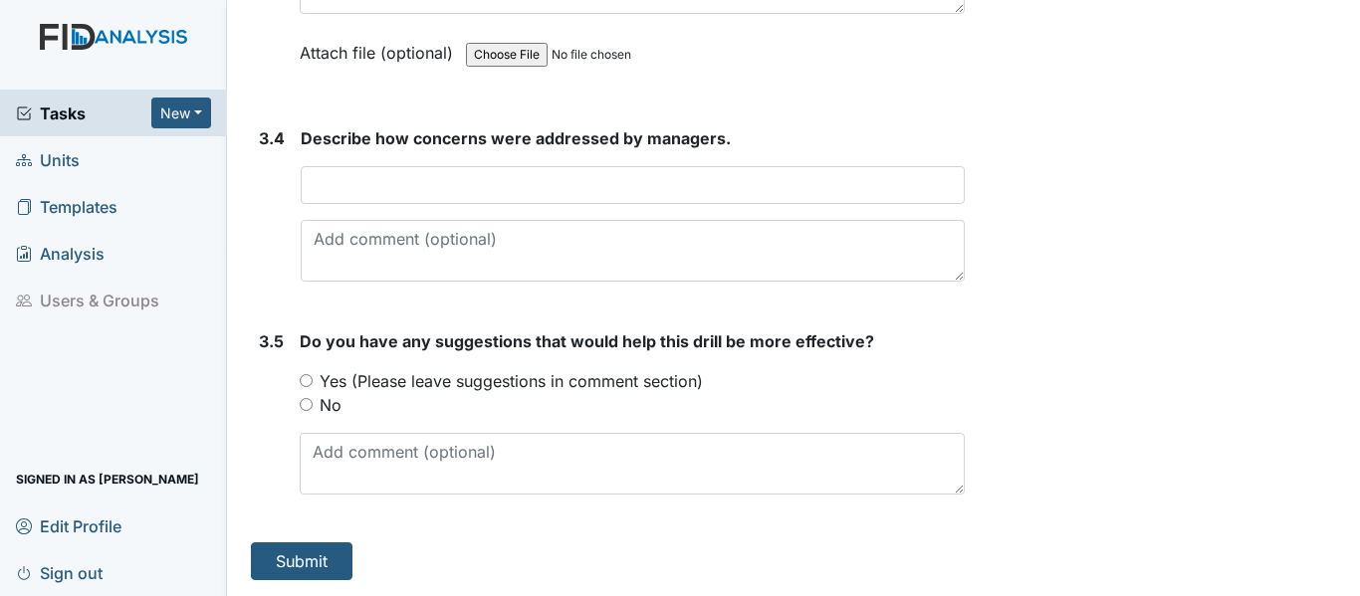
scroll to position [3288, 0]
click at [310, 407] on input "No" at bounding box center [306, 404] width 13 height 13
radio input "true"
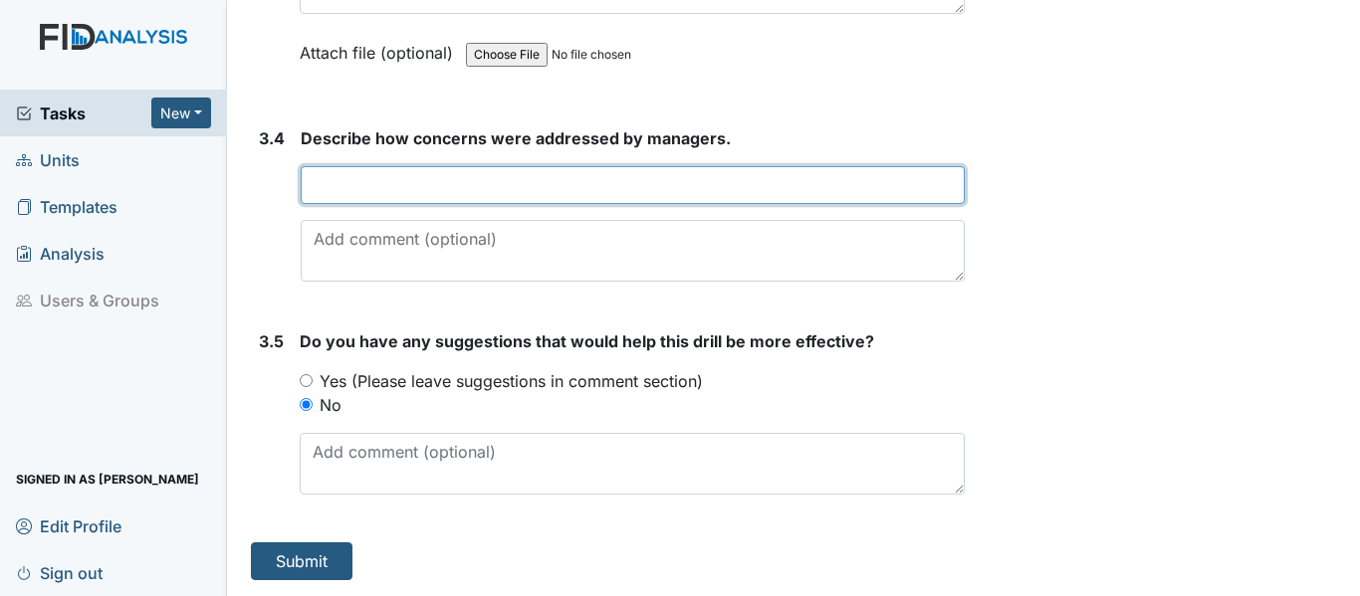
click at [335, 191] on input "text" at bounding box center [633, 185] width 664 height 38
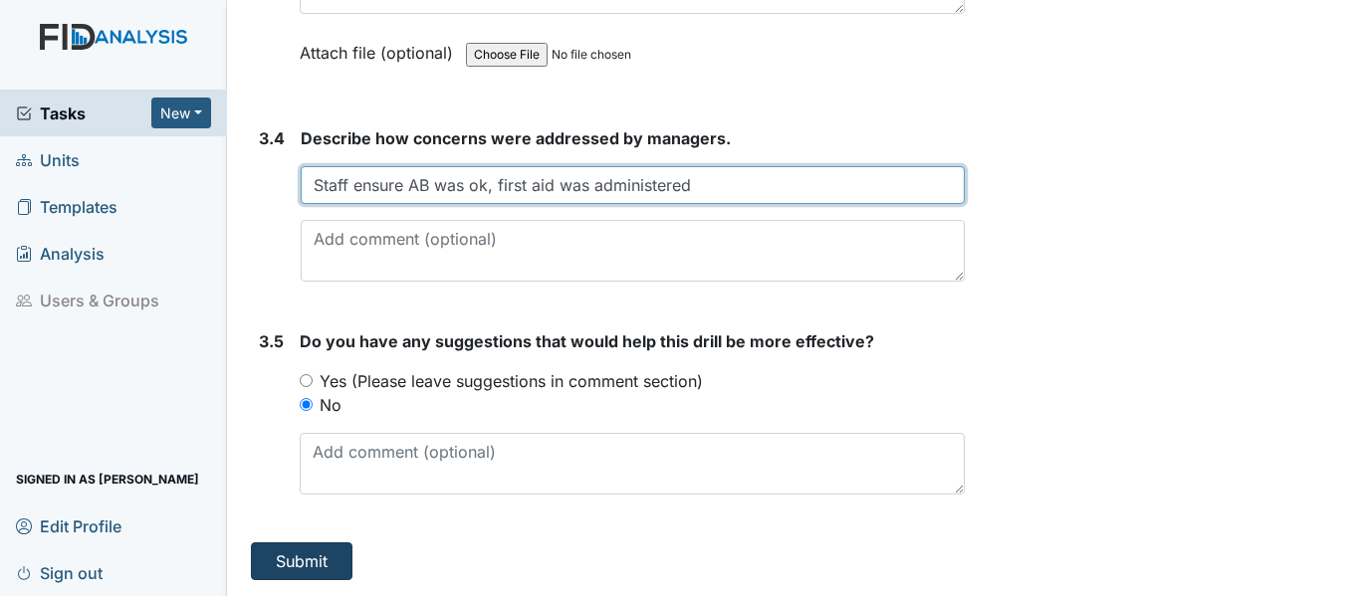
type input "Staff ensure AB was ok, first aid was administered"
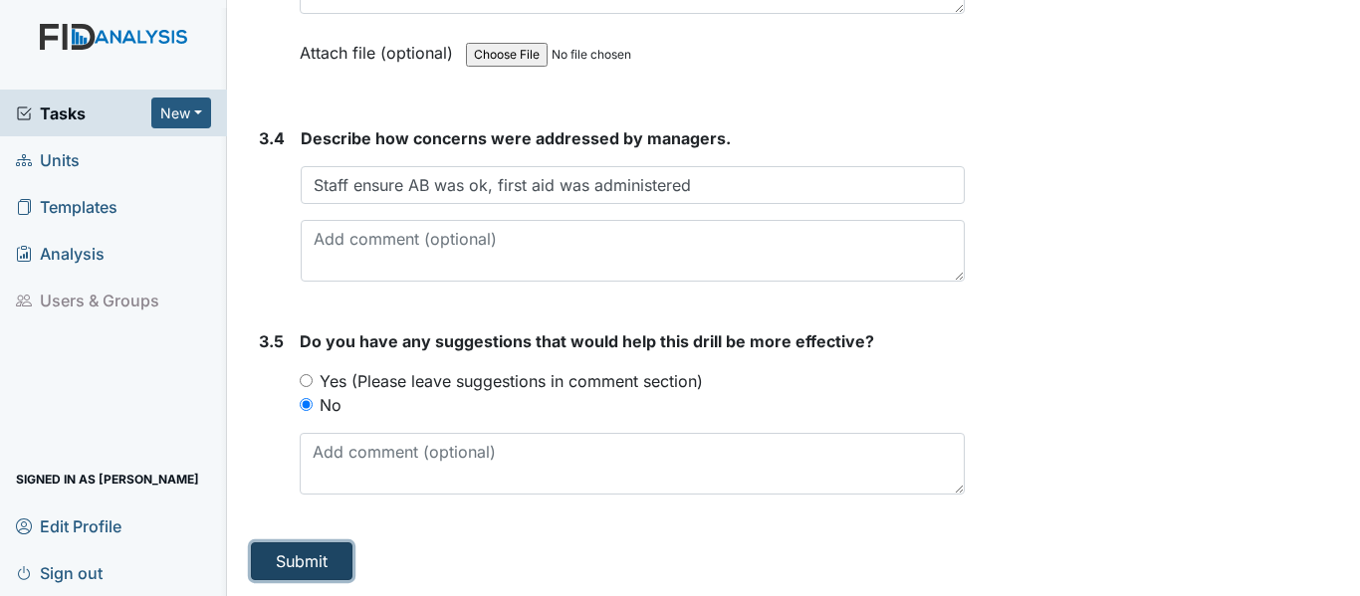
click at [297, 566] on button "Submit" at bounding box center [302, 562] width 102 height 38
